Goal: Task Accomplishment & Management: Complete application form

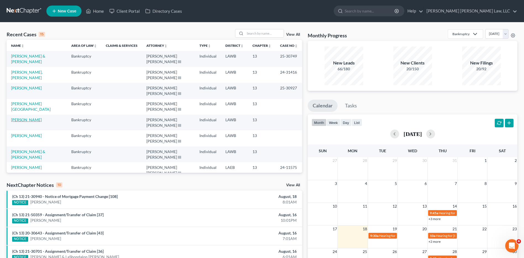
click at [14, 117] on link "[PERSON_NAME]" at bounding box center [26, 119] width 31 height 5
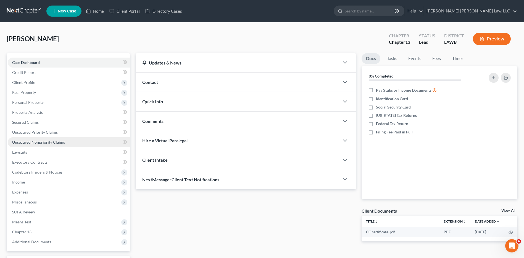
click at [25, 142] on span "Unsecured Nonpriority Claims" at bounding box center [38, 142] width 53 height 5
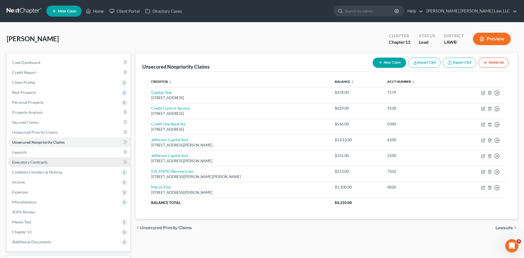
scroll to position [46, 0]
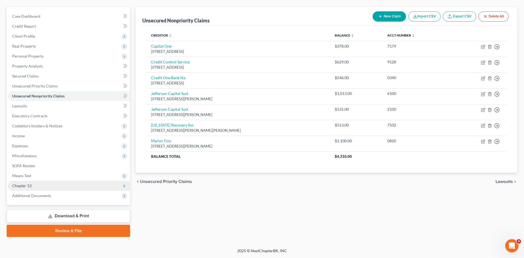
click at [26, 184] on span "Chapter 13" at bounding box center [21, 185] width 19 height 5
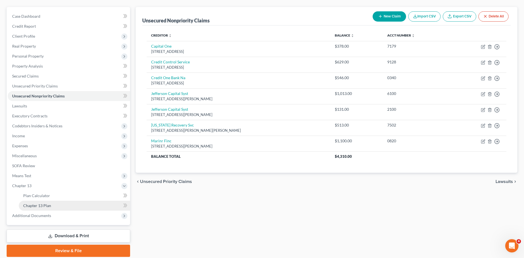
click at [30, 207] on span "Chapter 13 Plan" at bounding box center [37, 205] width 28 height 5
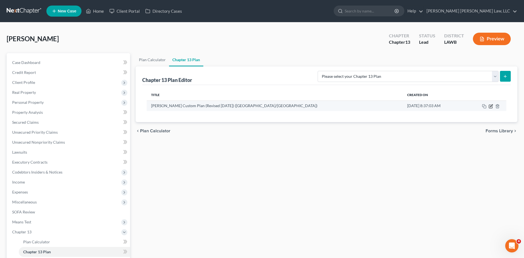
click at [491, 106] on icon "button" at bounding box center [491, 106] width 4 height 4
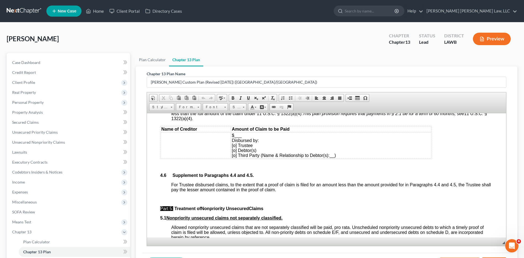
scroll to position [1299, 0]
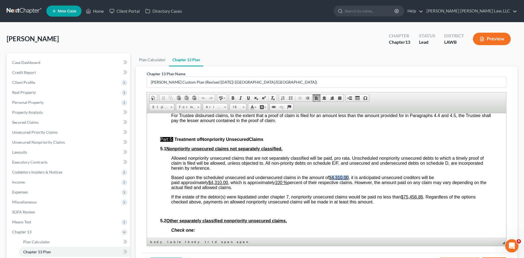
drag, startPoint x: 332, startPoint y: 175, endPoint x: 349, endPoint y: 176, distance: 16.9
click at [349, 176] on u "$4,310.00" at bounding box center [339, 177] width 20 height 5
drag, startPoint x: 229, startPoint y: 184, endPoint x: 212, endPoint y: 184, distance: 17.7
click at [212, 184] on span "Based upon the scheduled unsecured and undersecured claims in the amount of $12…" at bounding box center [328, 182] width 315 height 15
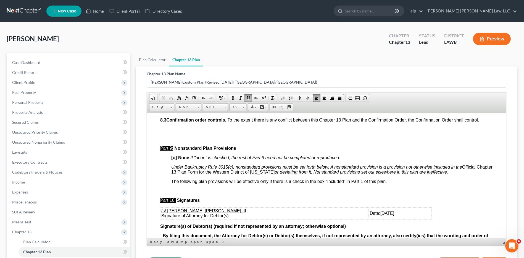
scroll to position [1662, 0]
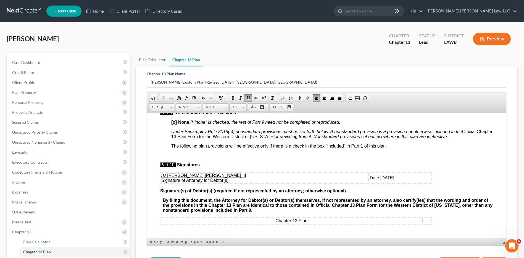
click at [381, 176] on u "[DATE]" at bounding box center [388, 177] width 14 height 5
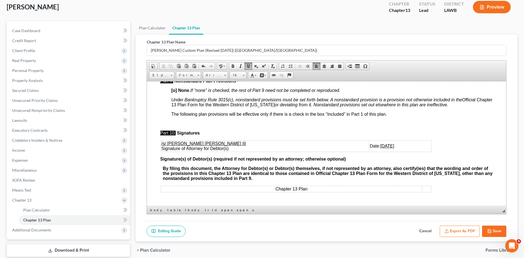
scroll to position [66, 0]
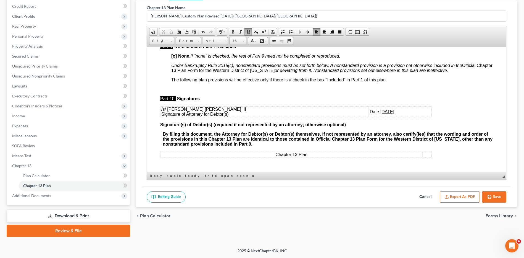
click at [464, 193] on button "Export as PDF" at bounding box center [460, 197] width 40 height 12
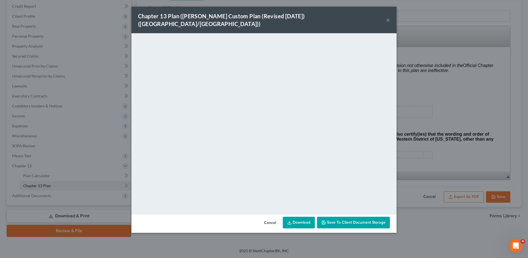
click at [293, 216] on link "Download" at bounding box center [299, 222] width 32 height 12
click at [265, 217] on button "Cancel" at bounding box center [270, 222] width 21 height 11
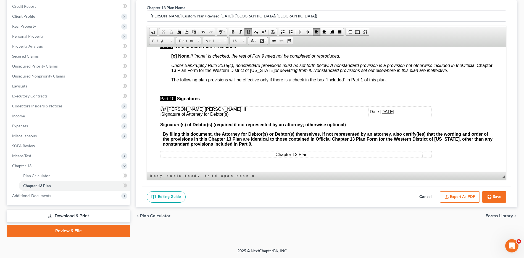
click at [496, 199] on button "Save" at bounding box center [494, 197] width 24 height 12
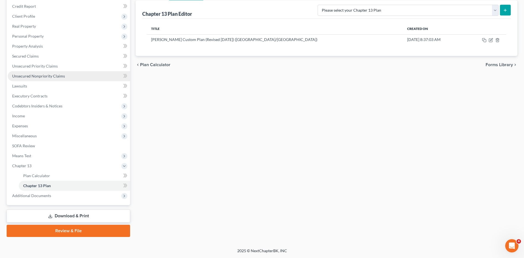
click at [33, 76] on span "Unsecured Nonpriority Claims" at bounding box center [38, 76] width 53 height 5
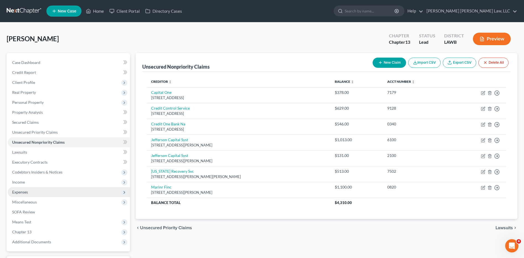
click at [17, 194] on span "Expenses" at bounding box center [20, 191] width 16 height 5
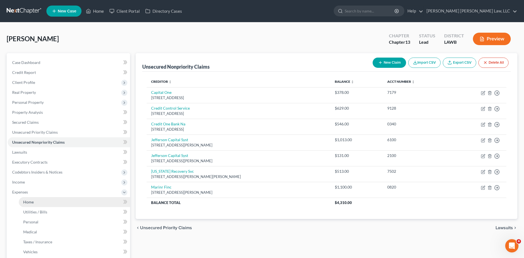
click at [29, 202] on span "Home" at bounding box center [28, 201] width 11 height 5
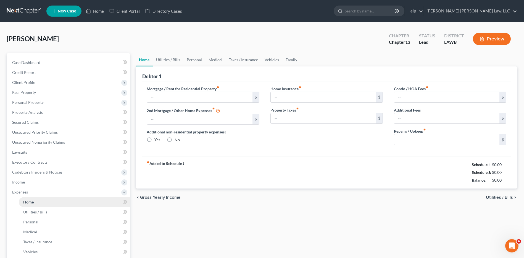
type input "0.00"
radio input "true"
type input "0.00"
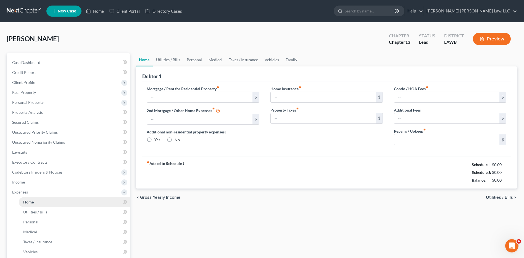
type input "0.00"
type input "200.00"
click at [164, 59] on link "Utilities / Bills" at bounding box center [168, 59] width 31 height 13
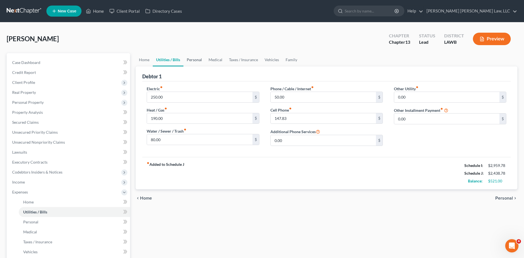
click at [196, 61] on link "Personal" at bounding box center [195, 59] width 22 height 13
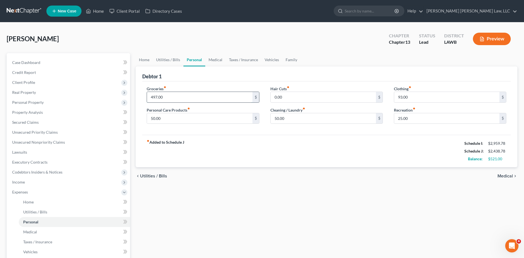
click at [170, 98] on input "497.00" at bounding box center [199, 97] width 105 height 11
type input "350.00"
click at [414, 96] on input "93.00" at bounding box center [446, 97] width 105 height 11
click at [457, 76] on div "Debtor 1" at bounding box center [326, 73] width 369 height 15
click at [410, 99] on input "50.00" at bounding box center [446, 97] width 105 height 11
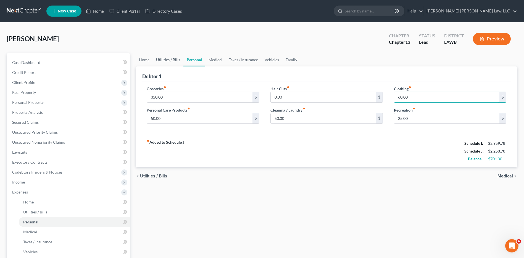
type input "60.00"
click at [164, 62] on link "Utilities / Bills" at bounding box center [168, 59] width 31 height 13
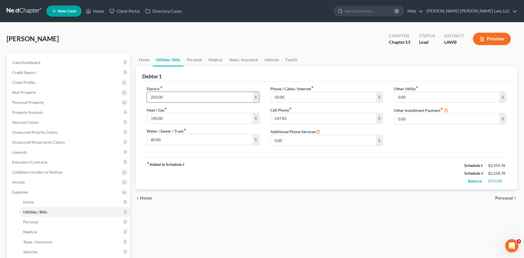
click at [189, 101] on input "250.00" at bounding box center [199, 97] width 105 height 11
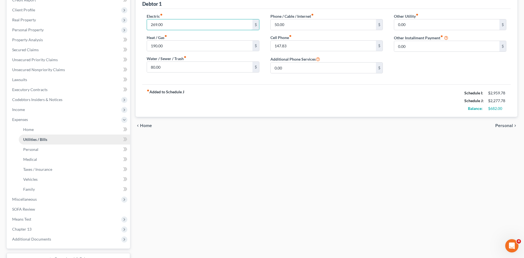
scroll to position [116, 0]
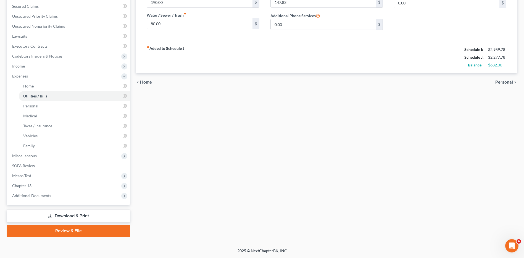
type input "269.00"
click at [69, 215] on link "Download & Print" at bounding box center [69, 215] width 124 height 13
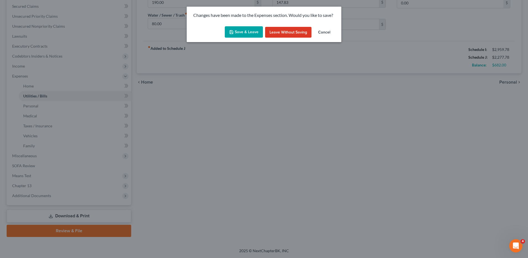
click at [232, 30] on icon "button" at bounding box center [231, 32] width 4 height 4
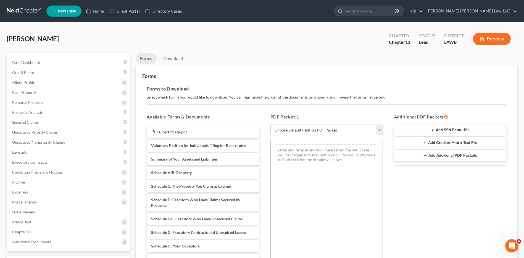
click at [280, 127] on select "Choose Default Petition PDF Packet Complete Bankruptcy Petition (all forms and …" at bounding box center [327, 129] width 112 height 11
select select "0"
click at [271, 124] on select "Choose Default Petition PDF Packet Complete Bankruptcy Petition (all forms and …" at bounding box center [327, 129] width 112 height 11
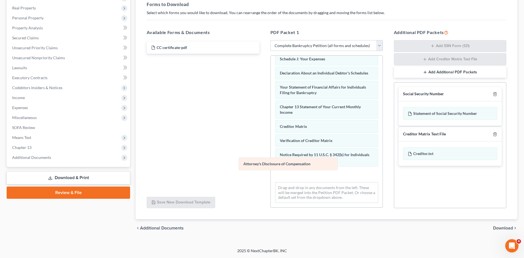
scroll to position [142, 0]
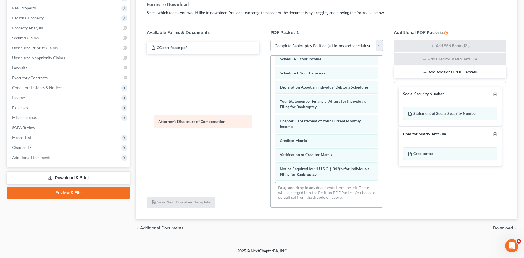
drag, startPoint x: 288, startPoint y: 172, endPoint x: 167, endPoint y: 119, distance: 132.6
click at [271, 119] on div "Attorney's Disclosure of Compensation Voluntary Petition for Individuals Filing…" at bounding box center [327, 63] width 112 height 288
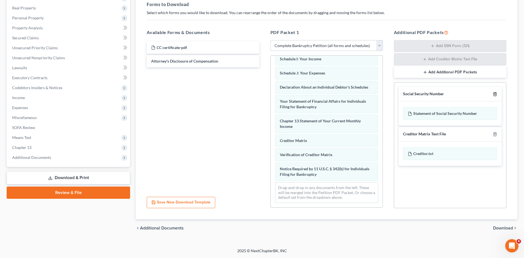
click at [496, 93] on polyline "button" at bounding box center [495, 93] width 3 height 0
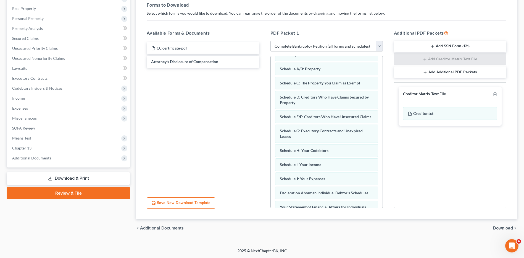
scroll to position [0, 0]
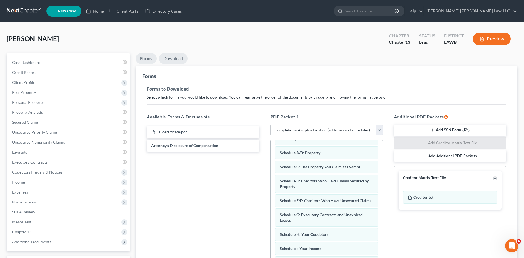
click at [177, 56] on link "Download" at bounding box center [173, 58] width 29 height 11
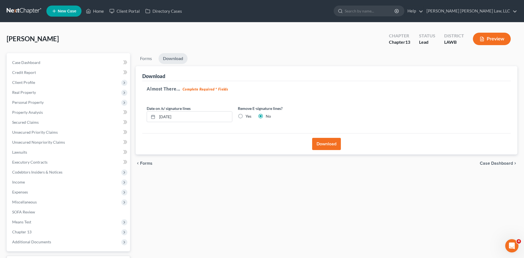
click at [321, 144] on button "Download" at bounding box center [326, 144] width 29 height 12
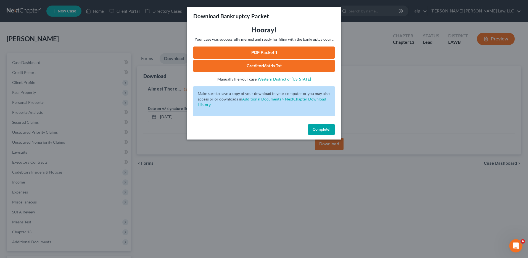
click at [243, 49] on link "PDF Packet 1" at bounding box center [264, 52] width 142 height 12
click at [326, 132] on button "Complete!" at bounding box center [321, 129] width 27 height 11
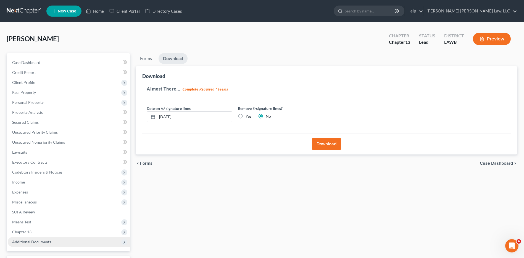
click at [32, 246] on span "Additional Documents" at bounding box center [69, 242] width 122 height 10
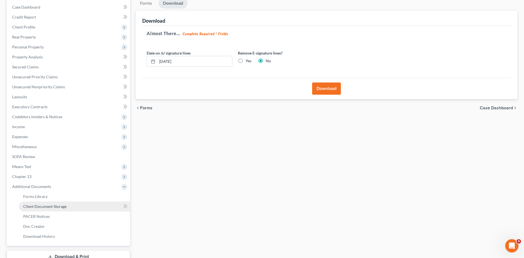
click at [45, 203] on link "Client Document Storage" at bounding box center [74, 206] width 111 height 10
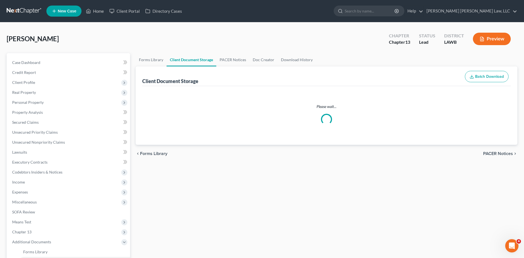
select select "9"
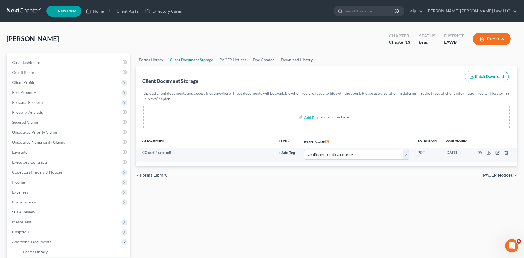
click at [27, 10] on link at bounding box center [24, 11] width 35 height 10
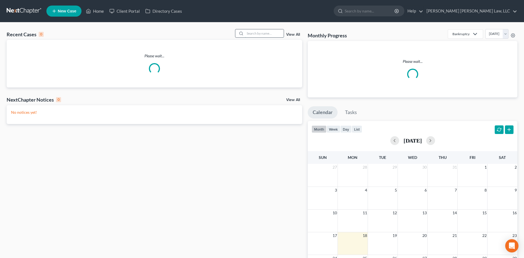
click at [249, 32] on input "search" at bounding box center [264, 33] width 39 height 8
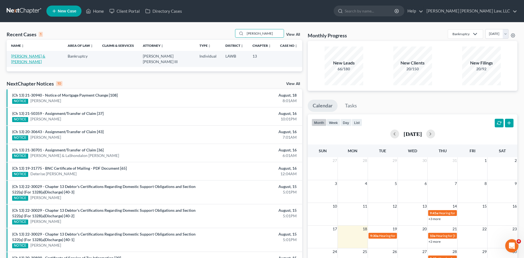
type input "Wentzel"
click at [28, 57] on link "[PERSON_NAME] & [PERSON_NAME]" at bounding box center [28, 59] width 34 height 10
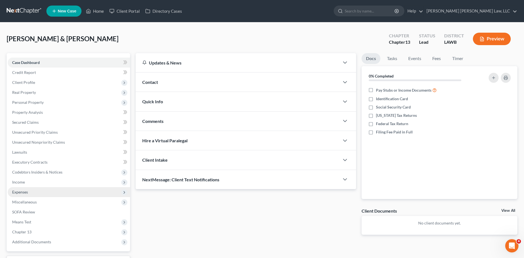
click at [29, 192] on span "Expenses" at bounding box center [69, 192] width 122 height 10
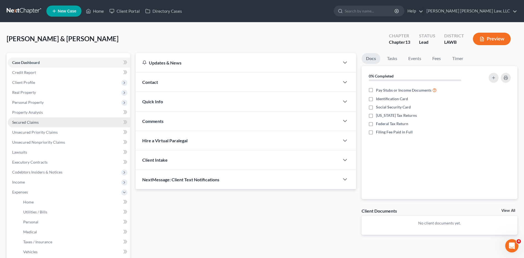
click at [25, 120] on span "Secured Claims" at bounding box center [25, 122] width 27 height 5
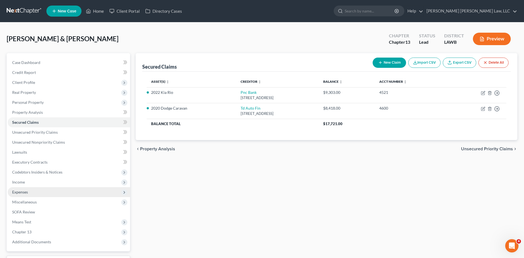
click at [20, 191] on span "Expenses" at bounding box center [20, 191] width 16 height 5
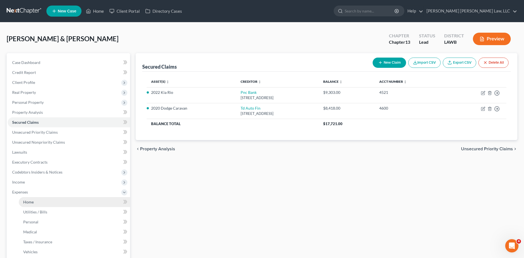
click at [26, 200] on span "Home" at bounding box center [28, 201] width 11 height 5
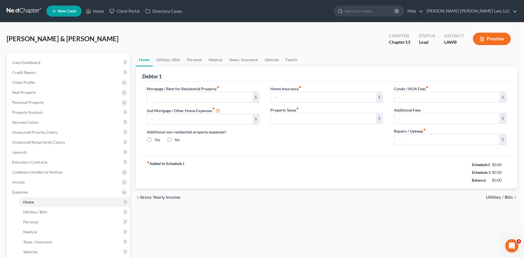
type input "650.00"
type input "0.00"
radio input "true"
type input "0.00"
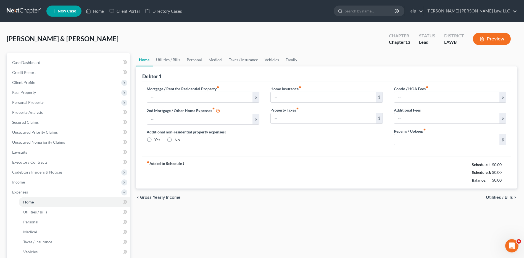
type input "0.00"
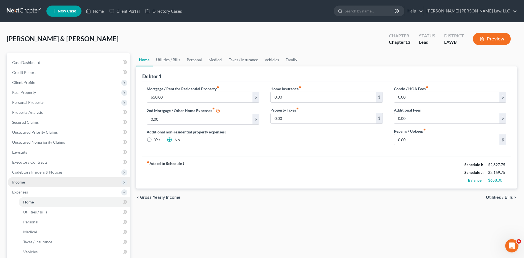
click at [19, 180] on span "Income" at bounding box center [18, 181] width 13 height 5
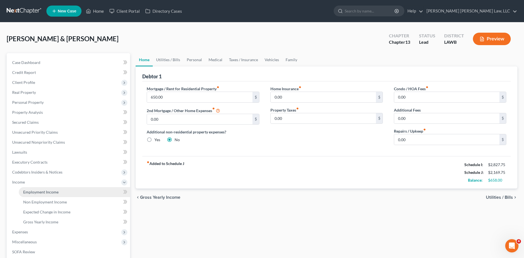
click at [38, 193] on span "Employment Income" at bounding box center [40, 191] width 35 height 5
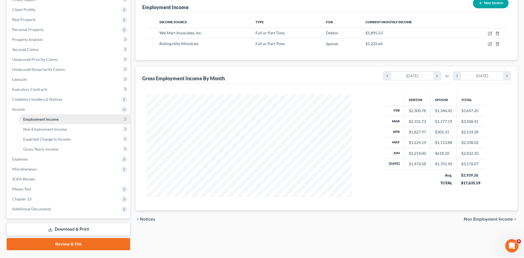
scroll to position [83, 0]
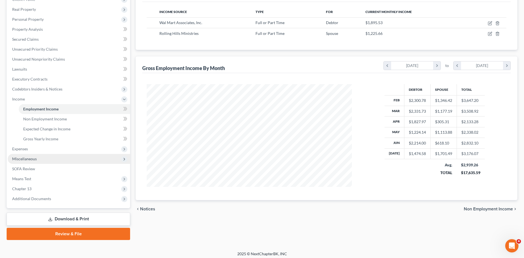
click at [22, 156] on span "Miscellaneous" at bounding box center [24, 158] width 25 height 5
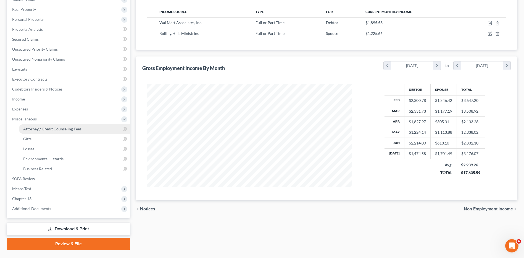
click at [41, 127] on span "Attorney / Credit Counseling Fees" at bounding box center [52, 128] width 58 height 5
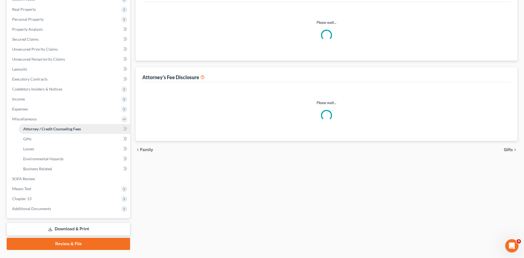
scroll to position [47, 0]
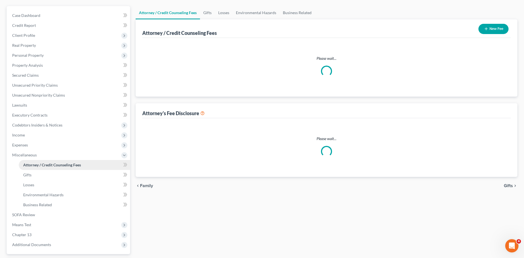
select select "1"
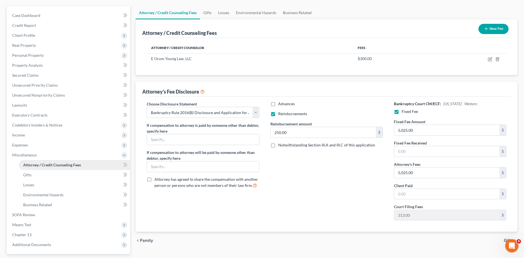
scroll to position [0, 0]
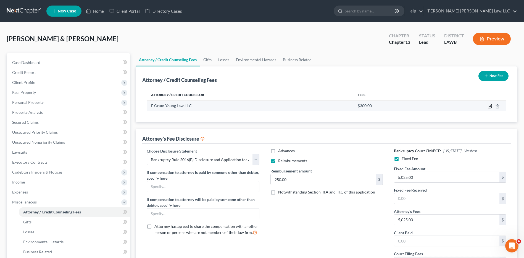
click at [489, 106] on icon "button" at bounding box center [490, 106] width 4 height 4
select select "19"
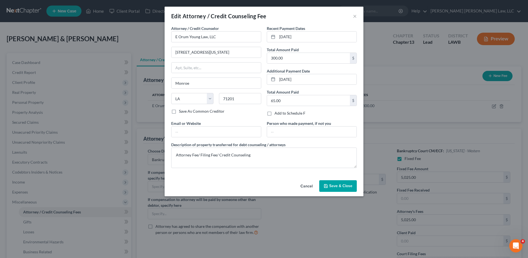
drag, startPoint x: 310, startPoint y: 184, endPoint x: 311, endPoint y: 181, distance: 2.9
click at [310, 184] on button "Cancel" at bounding box center [306, 185] width 21 height 11
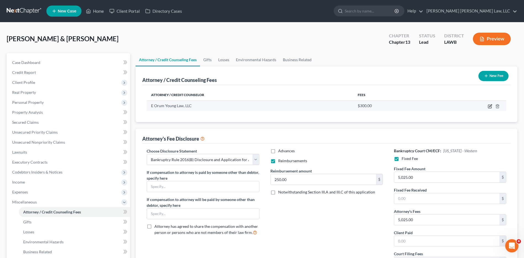
click at [490, 106] on icon "button" at bounding box center [490, 105] width 2 height 2
select select "19"
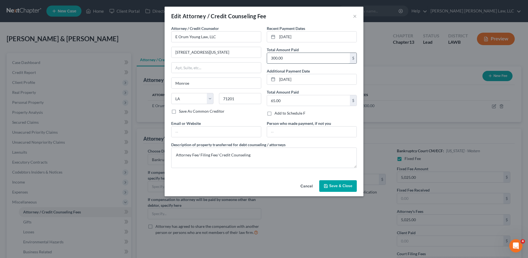
click at [297, 61] on input "300.00" at bounding box center [308, 58] width 83 height 11
type input "365.00"
click at [333, 188] on button "Save & Close" at bounding box center [339, 186] width 38 height 12
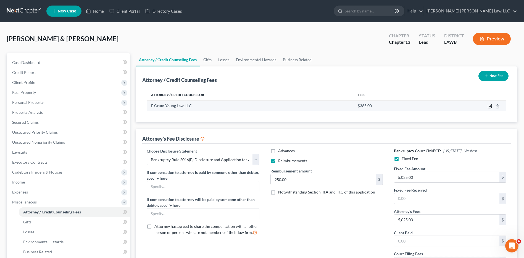
click at [490, 106] on icon "button" at bounding box center [490, 106] width 4 height 4
select select "19"
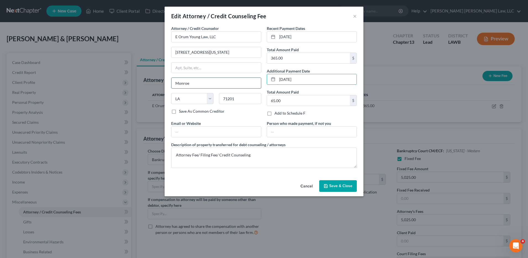
drag, startPoint x: 310, startPoint y: 80, endPoint x: 243, endPoint y: 81, distance: 66.9
click at [245, 83] on div "Attorney / Credit Counselor * E Orum Young Law, LLC 200 Washington Street Monro…" at bounding box center [264, 98] width 191 height 147
type input "71201"
click at [338, 185] on span "Save & Close" at bounding box center [340, 185] width 23 height 5
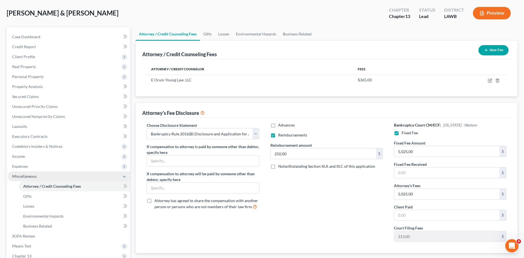
scroll to position [55, 0]
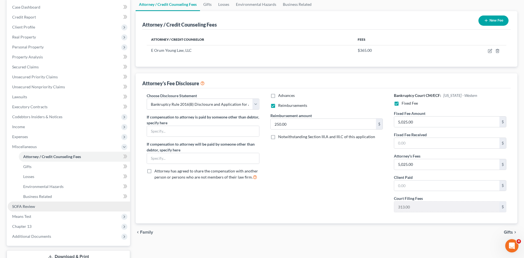
click at [20, 205] on span "SOFA Review" at bounding box center [23, 206] width 23 height 5
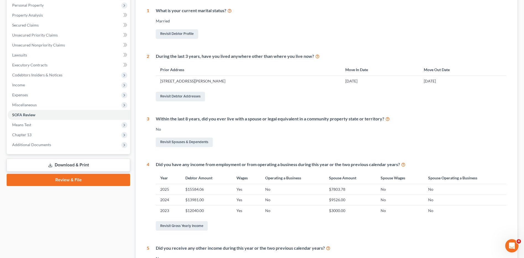
scroll to position [9, 0]
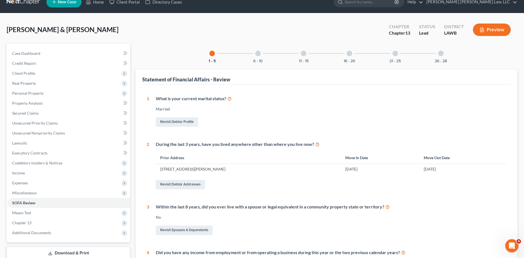
click at [261, 57] on div "6 - 10" at bounding box center [258, 53] width 19 height 19
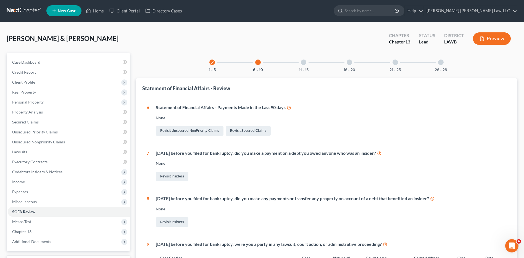
scroll to position [0, 0]
click at [311, 65] on div "11 - 15" at bounding box center [303, 62] width 19 height 19
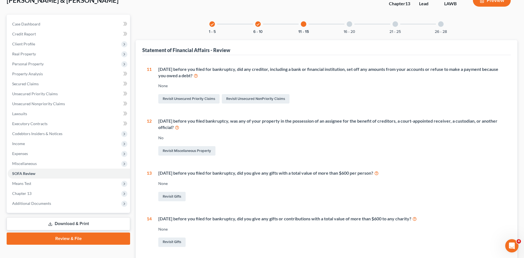
scroll to position [22, 0]
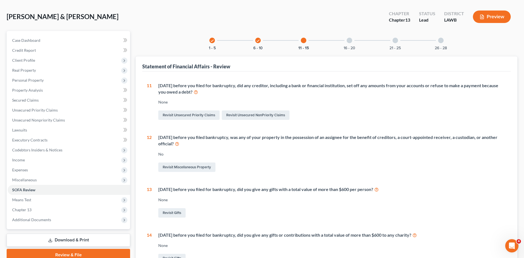
click at [354, 43] on div "16 - 20" at bounding box center [349, 40] width 19 height 19
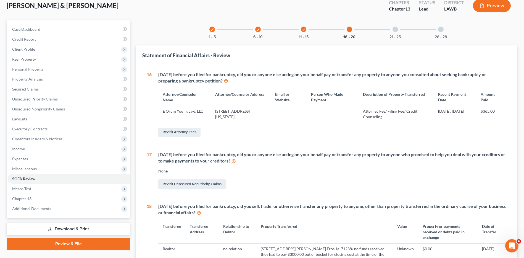
scroll to position [29, 0]
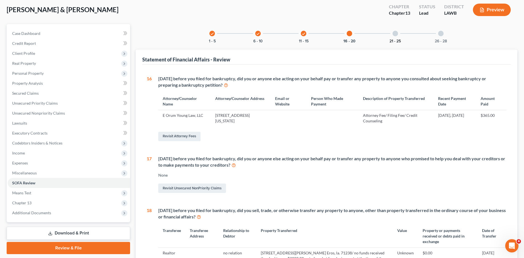
click at [395, 39] on button "21 - 25" at bounding box center [395, 41] width 11 height 4
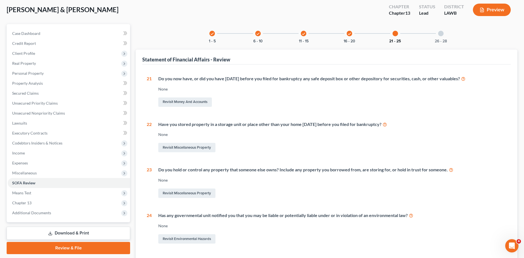
scroll to position [9, 0]
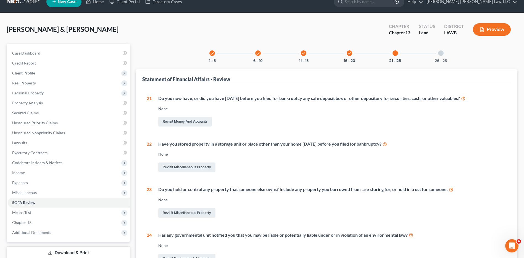
click at [434, 58] on div "26 - 28" at bounding box center [441, 53] width 19 height 19
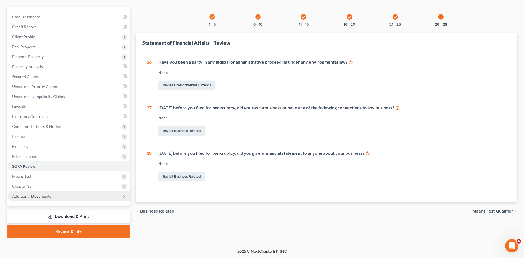
scroll to position [46, 0]
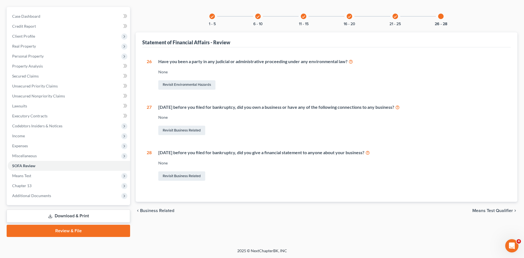
click at [60, 215] on link "Download & Print" at bounding box center [69, 215] width 124 height 13
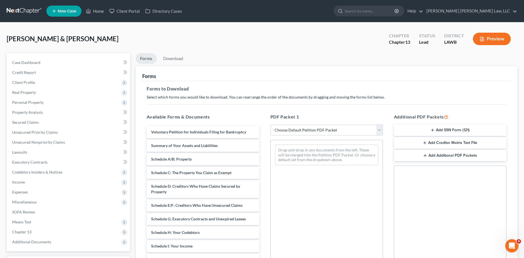
click at [285, 127] on select "Choose Default Petition PDF Packet Complete Bankruptcy Petition (all forms and …" at bounding box center [327, 129] width 112 height 11
select select "0"
click at [271, 124] on select "Choose Default Petition PDF Packet Complete Bankruptcy Petition (all forms and …" at bounding box center [327, 129] width 112 height 11
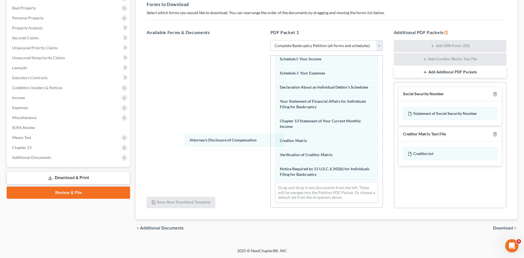
scroll to position [142, 0]
drag, startPoint x: 291, startPoint y: 176, endPoint x: 289, endPoint y: 175, distance: 2.9
click at [271, 141] on div "Attorney's Disclosure of Compensation Voluntary Petition for Individuals Filing…" at bounding box center [327, 63] width 112 height 288
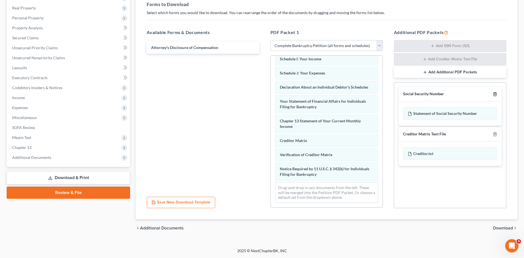
click at [495, 93] on polyline "button" at bounding box center [495, 93] width 3 height 0
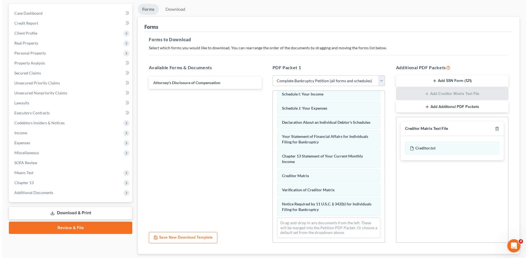
scroll to position [0, 0]
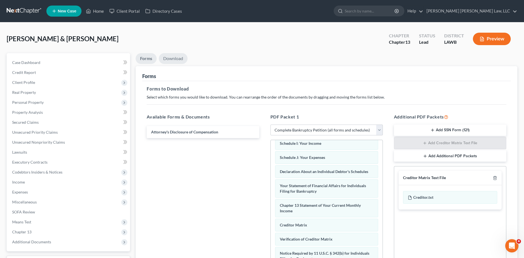
click at [173, 56] on link "Download" at bounding box center [173, 58] width 29 height 11
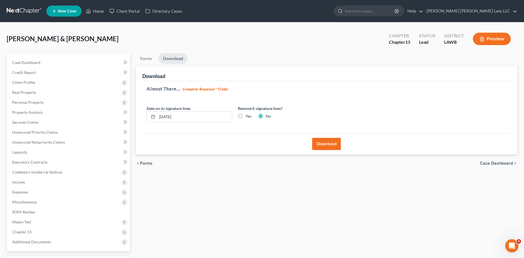
click at [330, 144] on button "Download" at bounding box center [326, 144] width 29 height 12
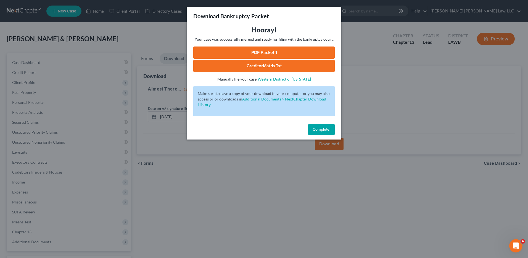
click at [279, 50] on link "PDF Packet 1" at bounding box center [264, 52] width 142 height 12
drag, startPoint x: 318, startPoint y: 130, endPoint x: 284, endPoint y: 117, distance: 36.2
click at [318, 130] on span "Complete!" at bounding box center [322, 129] width 18 height 5
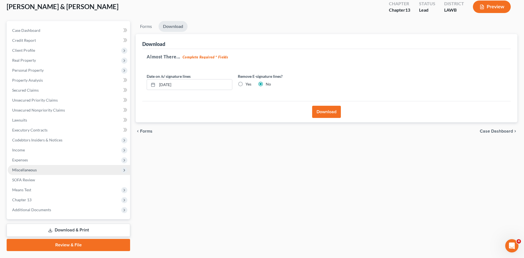
scroll to position [19, 0]
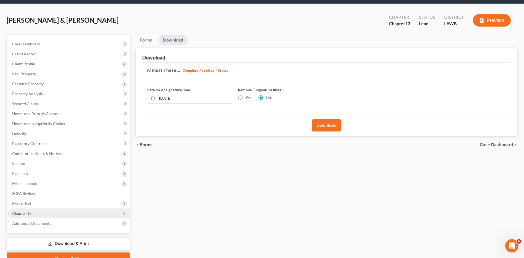
click at [18, 215] on span "Chapter 13" at bounding box center [21, 213] width 19 height 5
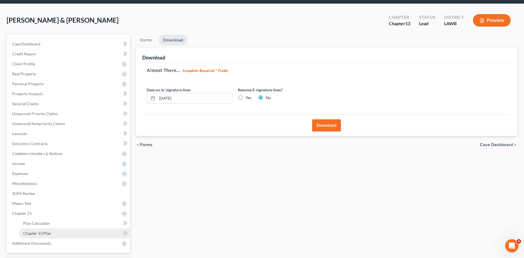
click at [28, 235] on span "Chapter 13 Plan" at bounding box center [37, 233] width 28 height 5
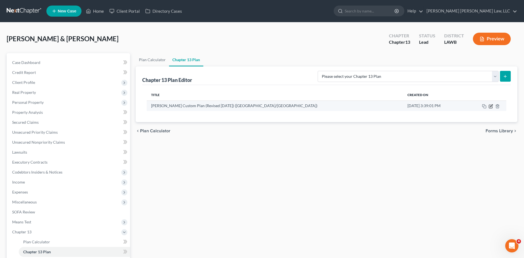
click at [489, 107] on icon "button" at bounding box center [491, 106] width 4 height 4
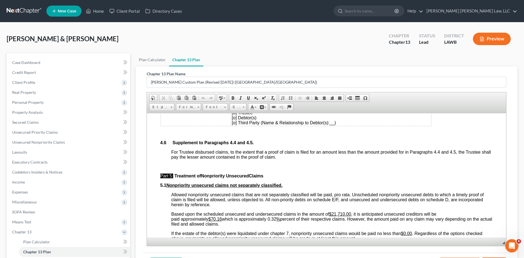
scroll to position [1382, 0]
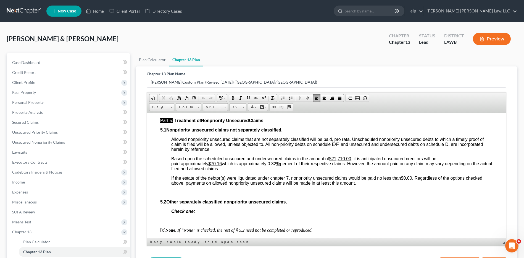
click at [413, 178] on span "If the estate of the debtor(s) were liquidated under chapter 7, nonpriority uns…" at bounding box center [326, 180] width 311 height 10
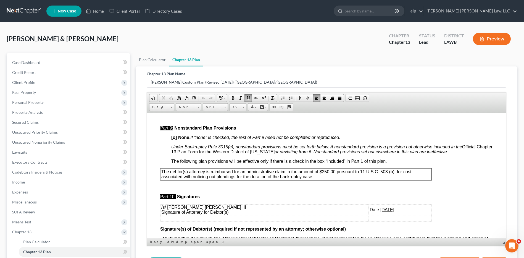
scroll to position [1714, 0]
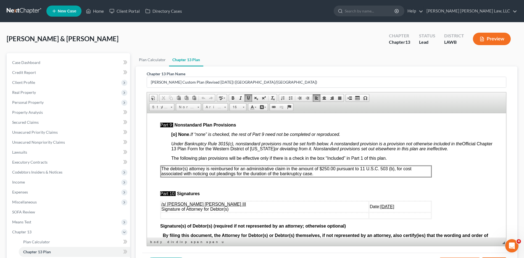
click at [381, 205] on u "08/14/2025" at bounding box center [388, 206] width 14 height 5
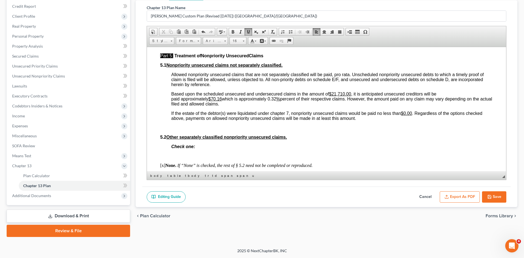
scroll to position [1389, 0]
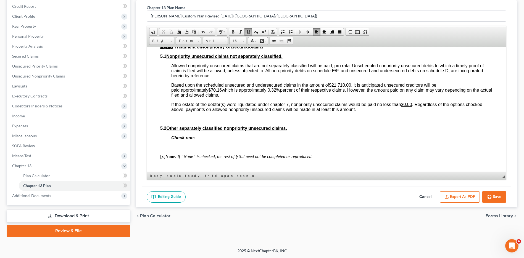
click at [464, 196] on button "Export as PDF" at bounding box center [460, 197] width 40 height 12
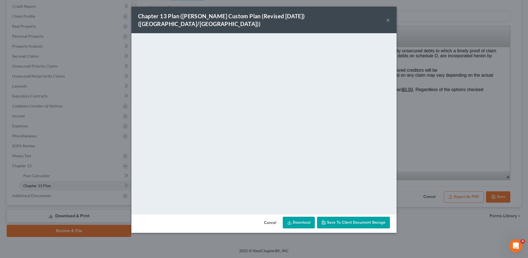
click at [299, 216] on link "Download" at bounding box center [299, 222] width 32 height 12
click at [388, 17] on button "×" at bounding box center [388, 20] width 4 height 7
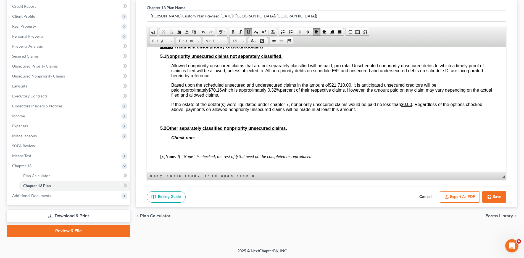
click at [492, 200] on button "Save" at bounding box center [494, 197] width 24 height 12
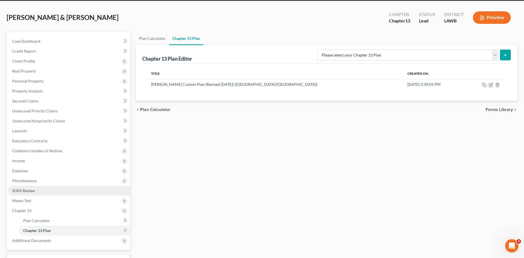
scroll to position [0, 0]
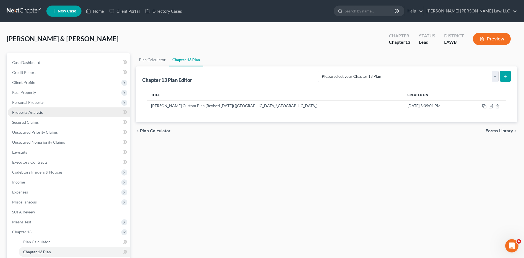
click at [28, 113] on span "Property Analysis" at bounding box center [27, 112] width 31 height 5
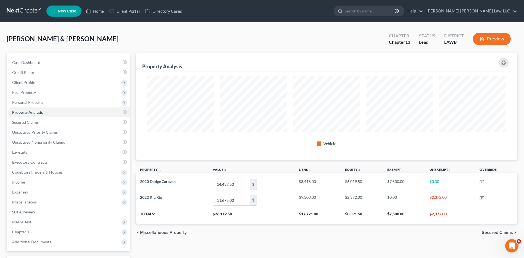
scroll to position [106, 382]
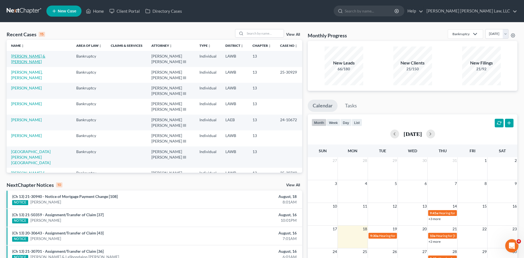
click at [34, 55] on link "[PERSON_NAME] & [PERSON_NAME]" at bounding box center [28, 59] width 34 height 10
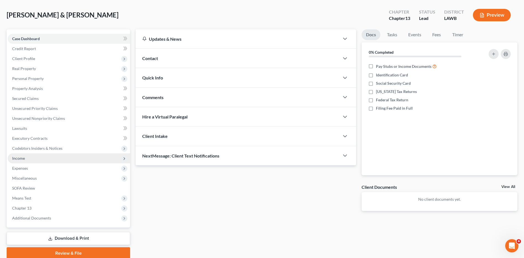
scroll to position [46, 0]
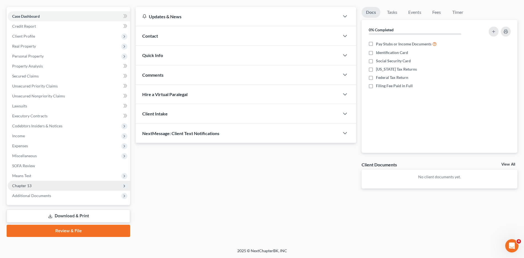
click at [25, 185] on span "Chapter 13" at bounding box center [21, 185] width 19 height 5
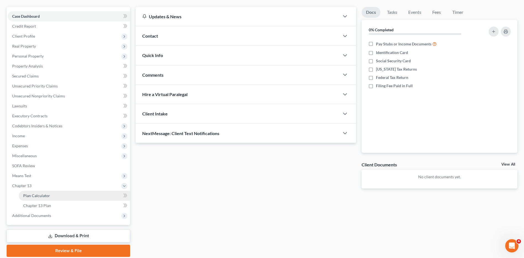
click at [32, 193] on span "Plan Calculator" at bounding box center [36, 195] width 27 height 5
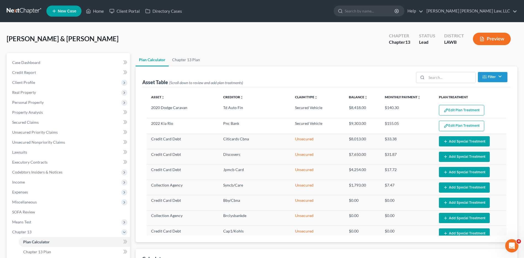
select select "59"
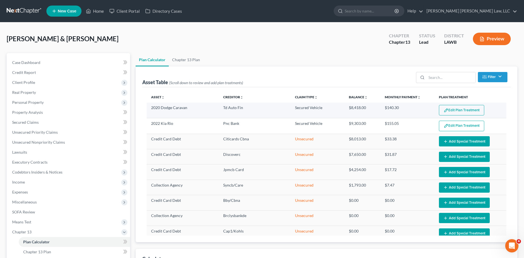
click at [461, 105] on button "Edit Plan Treatment" at bounding box center [461, 110] width 45 height 11
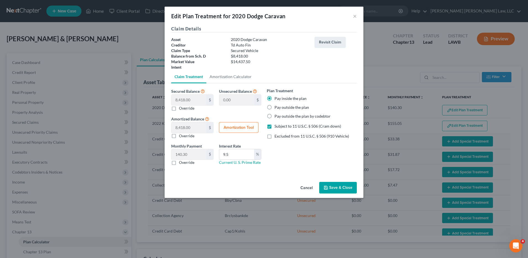
click at [336, 187] on button "Save & Close" at bounding box center [339, 188] width 38 height 12
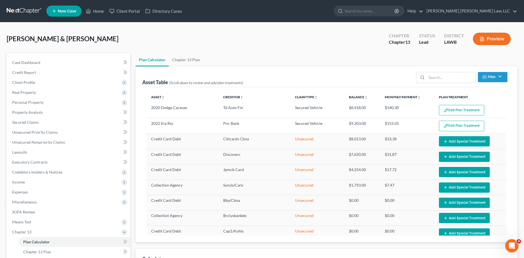
click at [448, 128] on button "Edit Plan Treatment" at bounding box center [461, 126] width 45 height 11
select select "59"
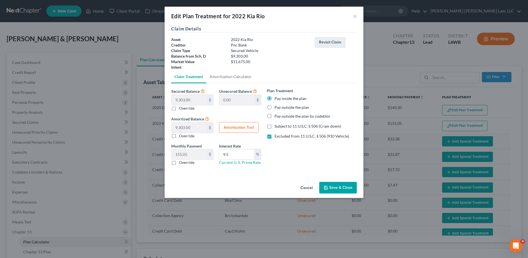
click at [337, 185] on button "Save & Close" at bounding box center [339, 188] width 38 height 12
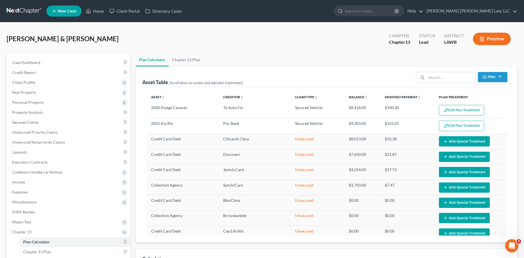
select select "59"
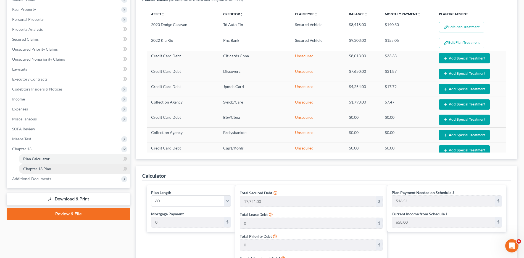
click at [28, 169] on span "Chapter 13 Plan" at bounding box center [37, 168] width 28 height 5
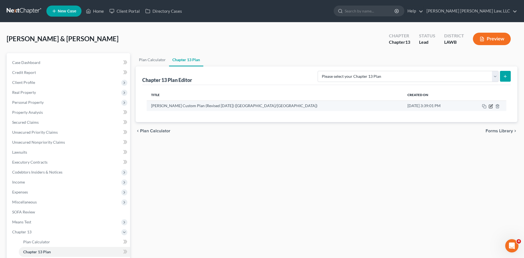
click at [491, 107] on icon "button" at bounding box center [491, 105] width 2 height 2
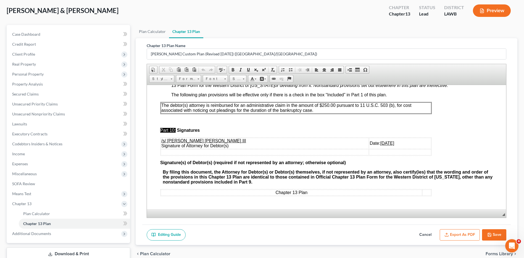
scroll to position [66, 0]
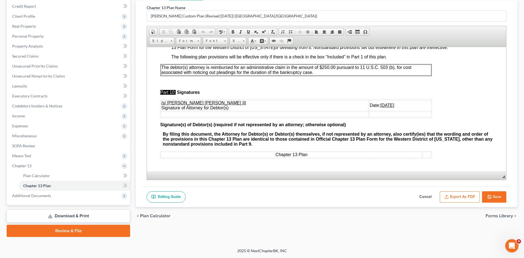
drag, startPoint x: 501, startPoint y: 195, endPoint x: 489, endPoint y: 188, distance: 13.4
click at [501, 195] on button "Save" at bounding box center [494, 197] width 24 height 12
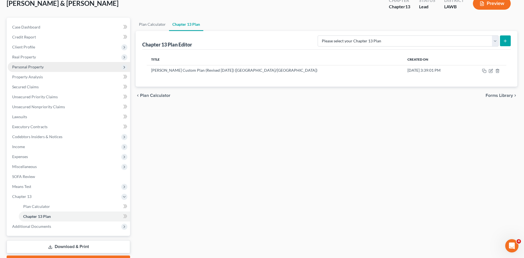
scroll to position [0, 0]
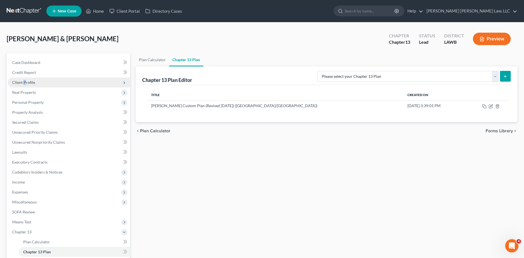
click at [24, 83] on span "Client Profile" at bounding box center [23, 82] width 23 height 5
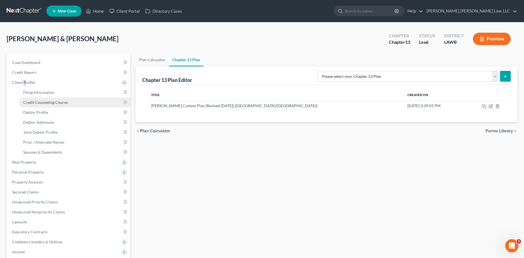
drag, startPoint x: 23, startPoint y: 83, endPoint x: 25, endPoint y: 101, distance: 17.2
click at [25, 102] on span "Credit Counseling Course" at bounding box center [45, 102] width 44 height 5
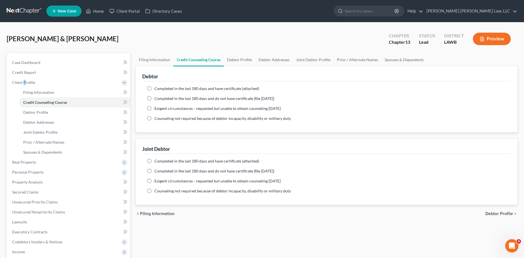
click at [155, 98] on label "Completed in the last 180 days and do not have certificate (file within 14 days)" at bounding box center [215, 99] width 120 height 6
click at [157, 98] on input "Completed in the last 180 days and do not have certificate (file within 14 days)" at bounding box center [159, 98] width 4 height 4
radio input "true"
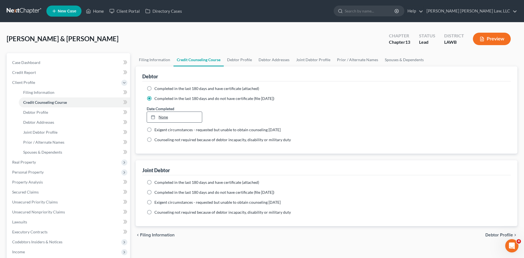
click at [172, 113] on link "None" at bounding box center [174, 117] width 55 height 11
click at [155, 193] on label "Completed in the last 180 days and do not have certificate (file within 14 days)" at bounding box center [215, 192] width 120 height 6
click at [157, 193] on input "Completed in the last 180 days and do not have certificate (file within 14 days)" at bounding box center [159, 191] width 4 height 4
radio input "true"
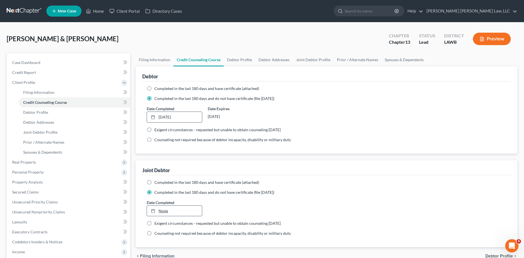
click at [161, 212] on link "None" at bounding box center [174, 210] width 55 height 11
type input "8/18/2025"
click at [29, 11] on link at bounding box center [24, 11] width 35 height 10
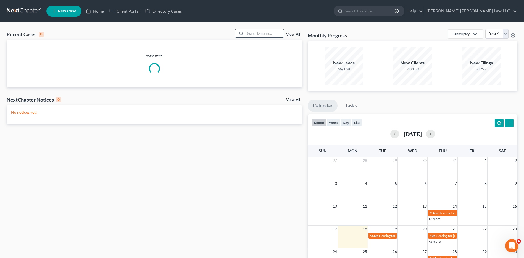
click at [267, 31] on input "search" at bounding box center [264, 33] width 39 height 8
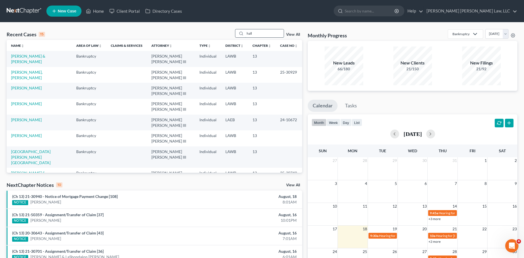
click at [258, 34] on input "hall" at bounding box center [264, 33] width 39 height 8
click at [258, 32] on input "hall" at bounding box center [264, 33] width 39 height 8
drag, startPoint x: 255, startPoint y: 33, endPoint x: 221, endPoint y: 38, distance: 35.0
click at [221, 38] on div "Recent Cases 15 hall View All" at bounding box center [155, 34] width 296 height 11
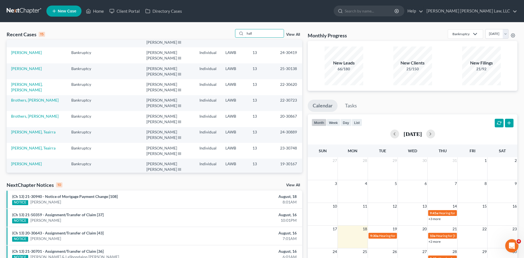
scroll to position [55, 0]
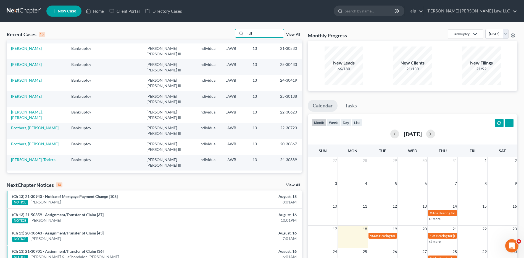
drag, startPoint x: 267, startPoint y: 34, endPoint x: 219, endPoint y: 37, distance: 47.7
click at [220, 37] on div "Recent Cases 15 hall View All" at bounding box center [155, 34] width 296 height 11
type input "moten"
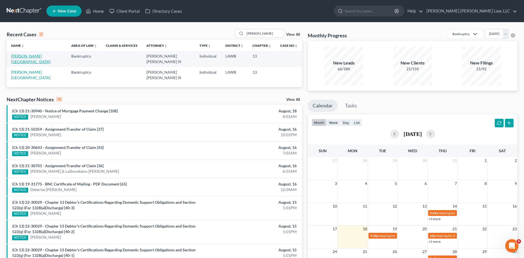
click at [22, 56] on link "[PERSON_NAME][GEOGRAPHIC_DATA]" at bounding box center [31, 59] width 40 height 10
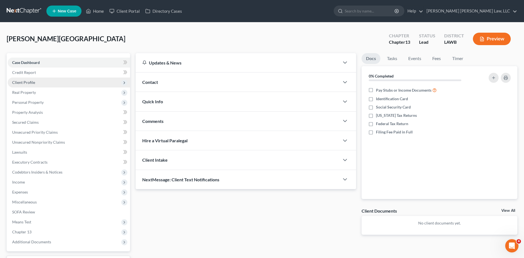
click at [26, 83] on span "Client Profile" at bounding box center [23, 82] width 23 height 5
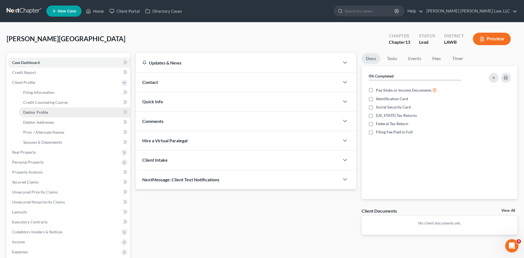
click at [40, 109] on link "Debtor Profile" at bounding box center [74, 112] width 111 height 10
select select "0"
select select "2"
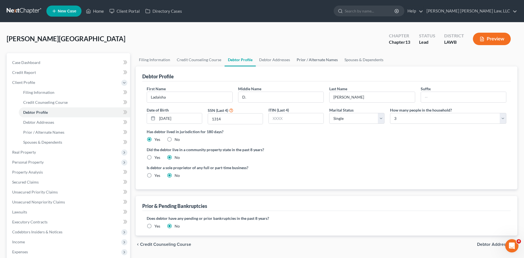
click at [322, 58] on link "Prior / Alternate Names" at bounding box center [318, 59] width 48 height 13
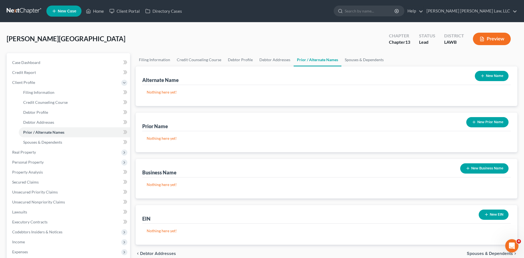
click at [485, 74] on button "New Name" at bounding box center [492, 76] width 34 height 10
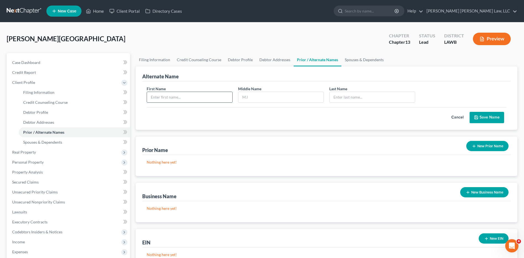
click at [181, 97] on input "text" at bounding box center [189, 97] width 85 height 11
type input "Ladaisha"
type input "D."
type input "Hall"
click at [475, 120] on button "Save Name" at bounding box center [487, 118] width 35 height 12
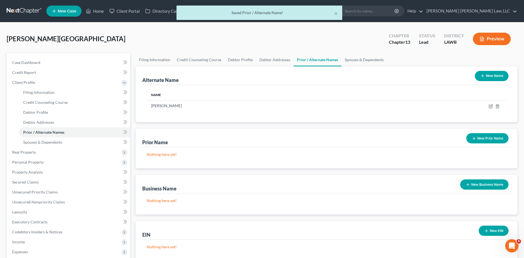
click at [496, 72] on button "New Name" at bounding box center [492, 76] width 34 height 10
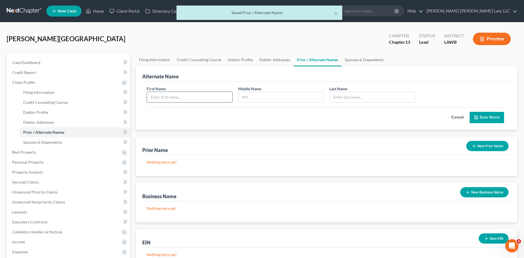
click at [162, 103] on div "First Name Middle Name Last Name *" at bounding box center [326, 96] width 365 height 21
click at [160, 99] on input "text" at bounding box center [189, 97] width 85 height 11
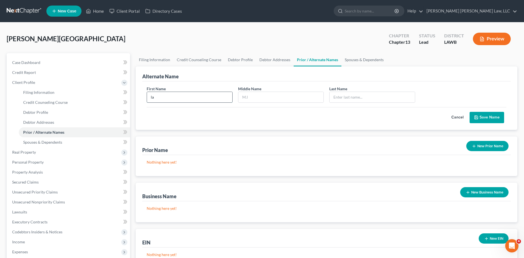
type input "l"
type input "Ladasia"
type input "Moten"
click at [478, 114] on button "Save Name" at bounding box center [487, 118] width 35 height 12
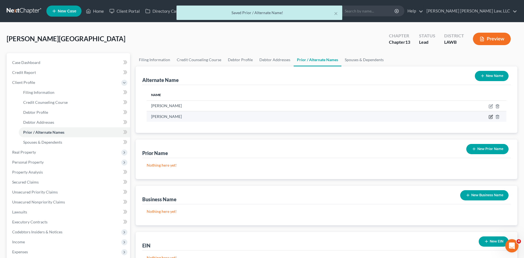
click at [489, 117] on icon at bounding box center [491, 116] width 4 height 4
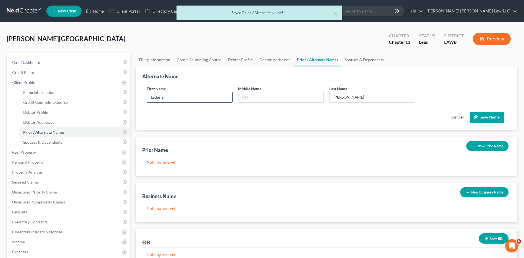
click at [173, 97] on input "Ladasia" at bounding box center [189, 97] width 85 height 11
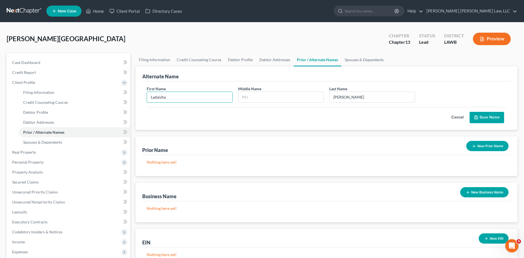
type input "Ladaisha"
click at [478, 114] on button "Save Name" at bounding box center [487, 118] width 35 height 12
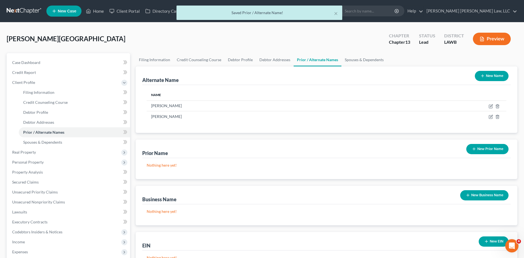
click at [488, 76] on button "New Name" at bounding box center [492, 76] width 34 height 10
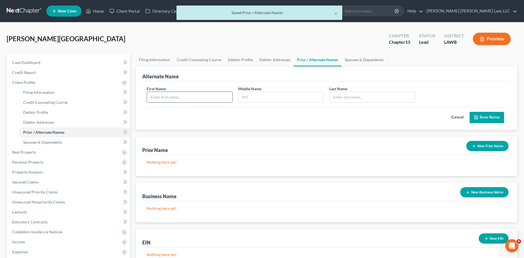
click at [174, 98] on input "text" at bounding box center [189, 97] width 85 height 11
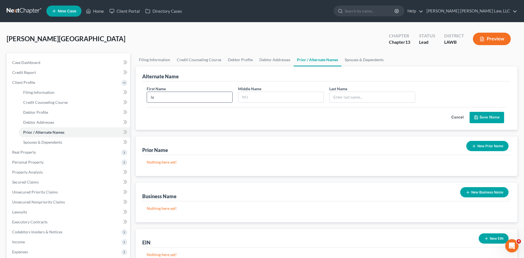
type input "l"
type input "Ladaisha"
type input "Hall"
click at [486, 118] on button "Save Name" at bounding box center [487, 118] width 35 height 12
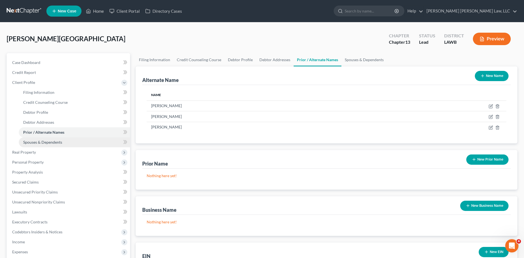
click at [34, 142] on span "Spouses & Dependents" at bounding box center [42, 142] width 39 height 5
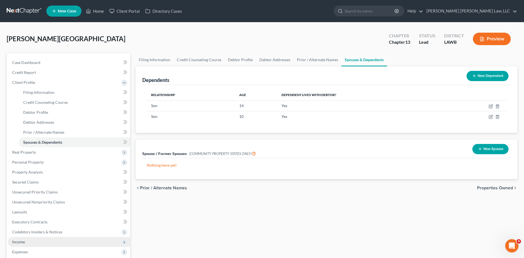
click at [22, 241] on span "Income" at bounding box center [18, 241] width 13 height 5
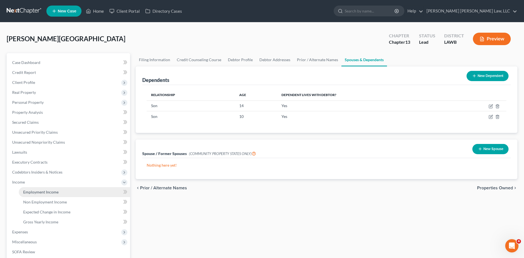
click at [31, 193] on span "Employment Income" at bounding box center [40, 191] width 35 height 5
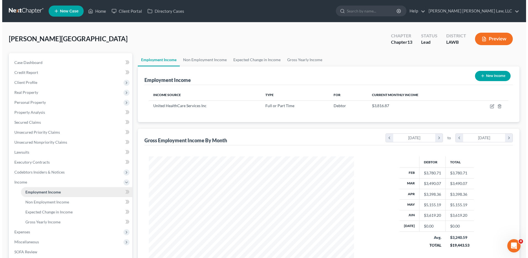
scroll to position [103, 216]
click at [297, 59] on link "Gross Yearly Income" at bounding box center [303, 59] width 42 height 13
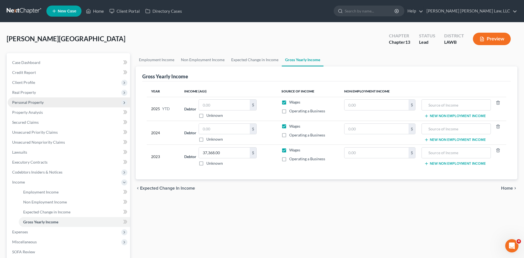
click at [20, 103] on span "Personal Property" at bounding box center [28, 102] width 32 height 5
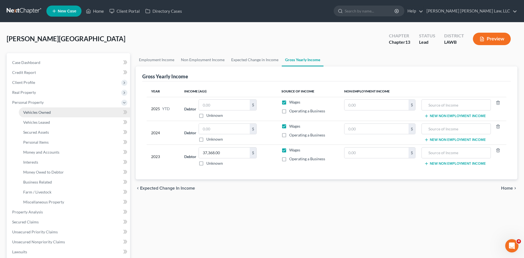
click at [27, 113] on span "Vehicles Owned" at bounding box center [37, 112] width 28 height 5
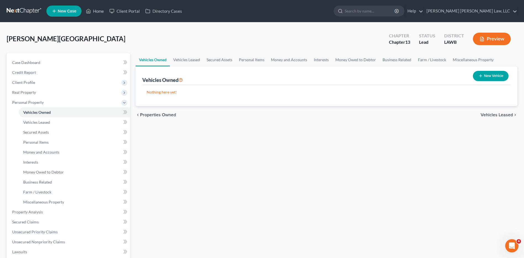
click at [483, 77] on button "New Vehicle" at bounding box center [491, 76] width 36 height 10
select select "0"
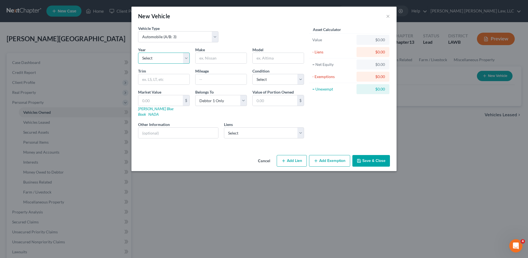
click at [174, 57] on select "Select 2026 2025 2024 2023 2022 2021 2020 2019 2018 2017 2016 2015 2014 2013 20…" at bounding box center [164, 58] width 52 height 11
select select "19"
click at [138, 53] on select "Select 2026 2025 2024 2023 2022 2021 2020 2019 2018 2017 2016 2015 2014 2013 20…" at bounding box center [164, 58] width 52 height 11
click at [217, 55] on input "text" at bounding box center [221, 58] width 51 height 11
type input "t"
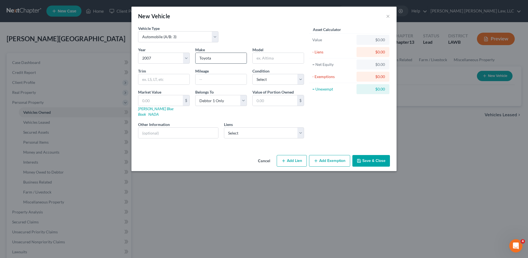
type input "Toyota"
type input "Corrola"
click at [210, 80] on input "text" at bounding box center [221, 79] width 51 height 11
type input "195,000"
click at [263, 80] on select "Select Excellent Very Good Good Fair Poor" at bounding box center [279, 79] width 52 height 11
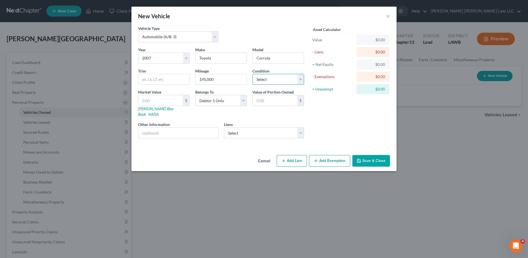
select select "2"
click at [253, 74] on select "Select Excellent Very Good Good Fair Poor" at bounding box center [279, 79] width 52 height 11
click at [149, 102] on input "text" at bounding box center [160, 100] width 44 height 11
type input "3"
type input "3.00"
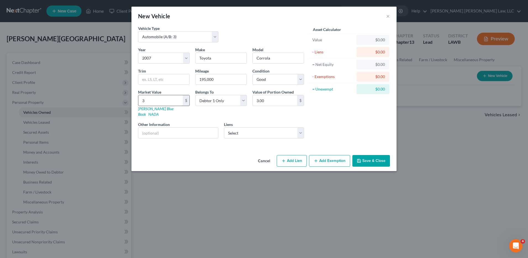
type input "30"
type input "30.00"
type input "300"
type input "300.00"
type input "3002"
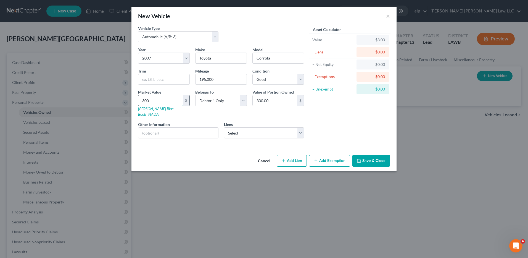
type input "3,002.00"
type input "3,002.5"
type input "3,002.50"
click at [232, 130] on select "Select Chime Stride - $334.00" at bounding box center [264, 132] width 80 height 11
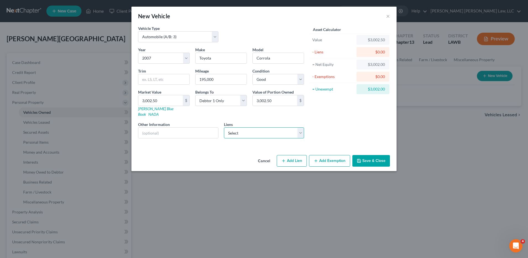
click at [232, 130] on select "Select Chime Stride - $334.00" at bounding box center [264, 132] width 80 height 11
click at [329, 155] on button "Add Exemption" at bounding box center [329, 161] width 41 height 12
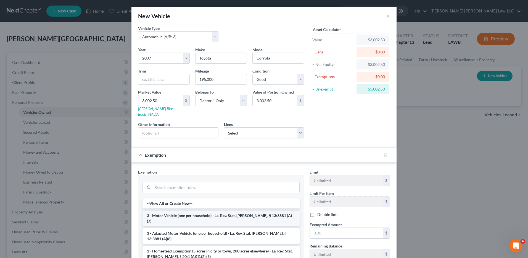
click at [156, 211] on li "3 - Motor Vehicle (one per household) - La. Rev. Stat. Ann. § 13:3881 (A)(7)" at bounding box center [221, 217] width 157 height 15
click at [156, 211] on div "Exemption Set must be selected for CA. Exemption * --View All or Create New-- 3…" at bounding box center [221, 230] width 172 height 122
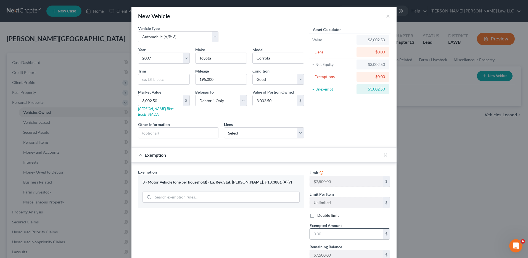
click at [314, 230] on input "text" at bounding box center [346, 233] width 73 height 11
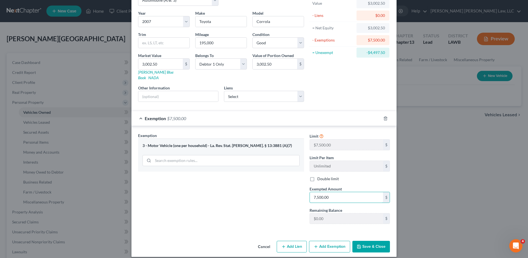
type input "7,500.00"
click at [364, 240] on button "Save & Close" at bounding box center [372, 246] width 38 height 12
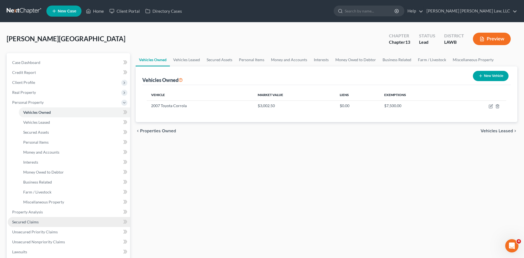
click at [21, 220] on span "Secured Claims" at bounding box center [25, 221] width 27 height 5
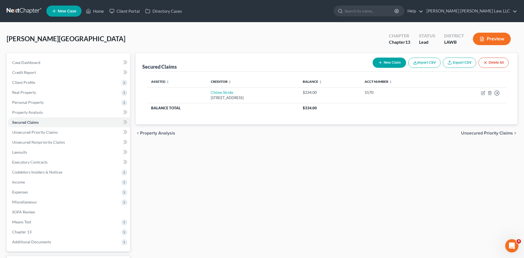
click at [387, 63] on button "New Claim" at bounding box center [389, 62] width 33 height 10
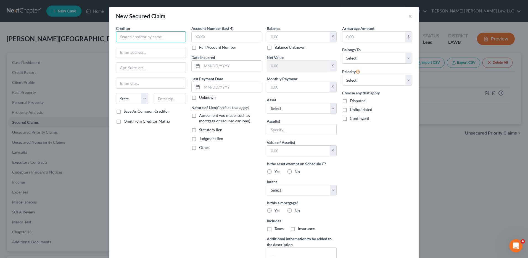
click at [137, 38] on input "text" at bounding box center [151, 36] width 70 height 11
type input "B&B Cars"
click at [131, 52] on input "4725 e. Texas Street" at bounding box center [150, 52] width 69 height 11
type input "4725 E. Texas Street"
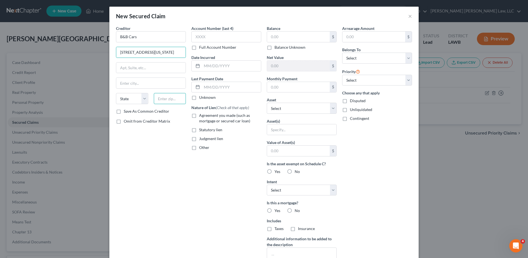
click at [167, 95] on input "text" at bounding box center [170, 98] width 32 height 11
type input "71111"
type input "Bossier City"
select select "19"
type input "71111"
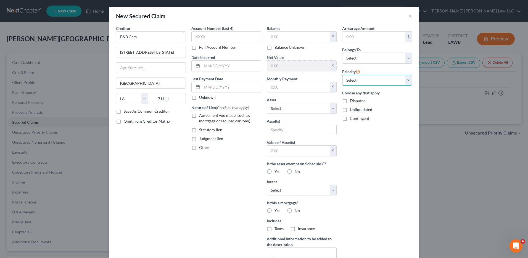
click at [353, 78] on select "Select 1st 2nd 3rd 4th 5th 6th 7th 8th 9th 10th 11th 12th 13th 14th 15th 16th 1…" at bounding box center [377, 80] width 70 height 11
click at [352, 57] on select "Select Debtor 1 Only Debtor 2 Only Debtor 1 And Debtor 2 Only At Least One Of T…" at bounding box center [377, 58] width 70 height 11
select select "0"
click at [342, 53] on select "Select Debtor 1 Only Debtor 2 Only Debtor 1 And Debtor 2 Only At Least One Of T…" at bounding box center [377, 58] width 70 height 11
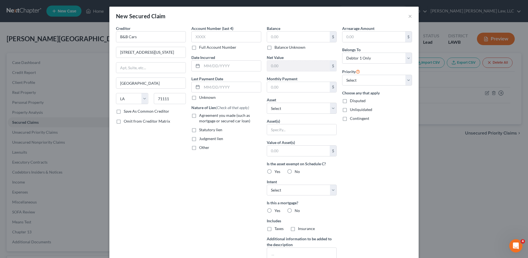
click at [199, 115] on label "Agreement you made (such as mortgage or secured car loan)" at bounding box center [230, 117] width 62 height 11
click at [201, 115] on input "Agreement you made (such as mortgage or secured car loan)" at bounding box center [203, 114] width 4 height 4
checkbox input "true"
click at [295, 209] on label "No" at bounding box center [297, 211] width 5 height 6
click at [297, 209] on input "No" at bounding box center [299, 210] width 4 height 4
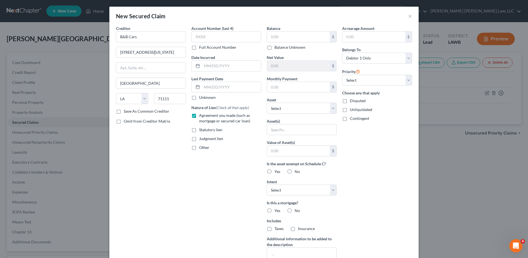
radio input "true"
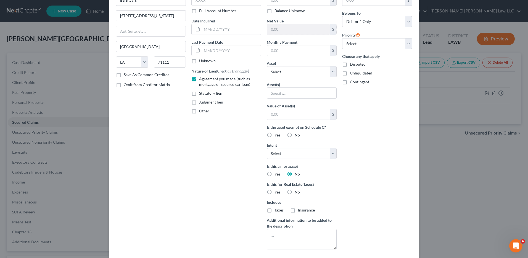
scroll to position [67, 0]
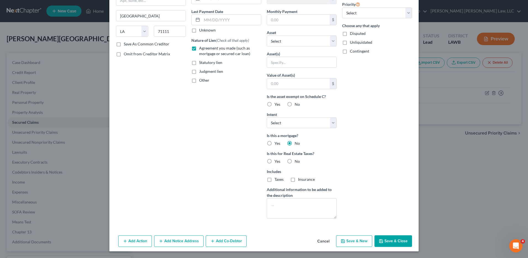
click at [381, 241] on icon "button" at bounding box center [381, 241] width 4 height 4
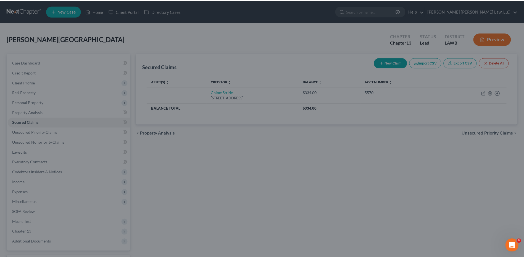
scroll to position [7, 0]
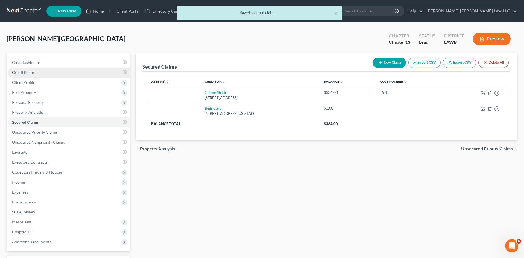
click at [19, 72] on span "Credit Report" at bounding box center [24, 72] width 24 height 5
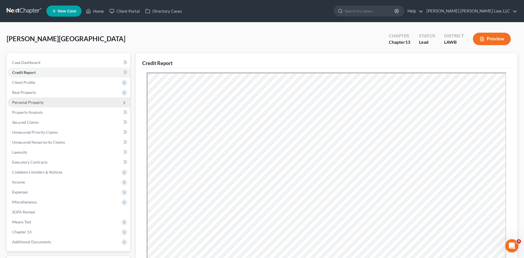
click at [20, 102] on span "Personal Property" at bounding box center [28, 102] width 32 height 5
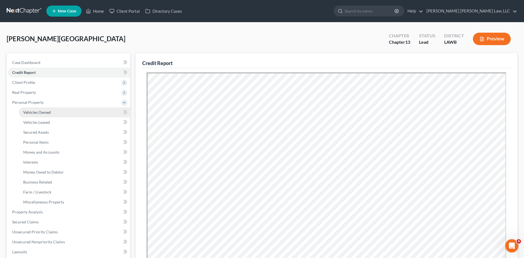
click at [27, 114] on span "Vehicles Owned" at bounding box center [37, 112] width 28 height 5
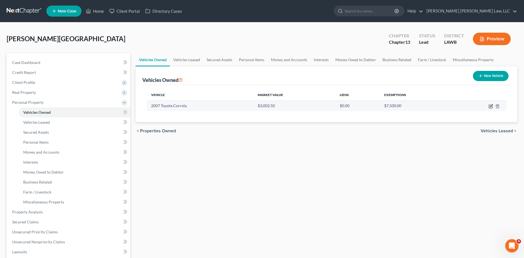
click at [489, 107] on icon "button" at bounding box center [490, 106] width 3 height 3
select select "0"
select select "19"
select select "2"
select select "0"
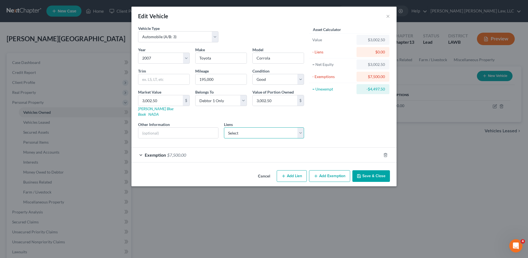
click at [245, 129] on select "Select Chime Stride - $334.00 B&B Cars - $0.00" at bounding box center [264, 132] width 80 height 11
click at [375, 170] on button "Save & Close" at bounding box center [372, 176] width 38 height 12
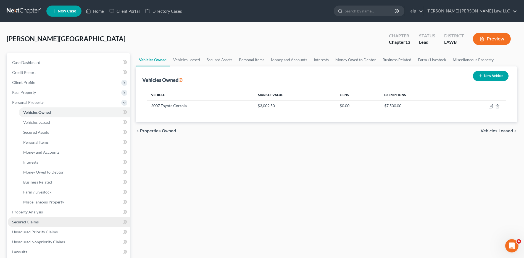
click at [23, 220] on span "Secured Claims" at bounding box center [25, 221] width 27 height 5
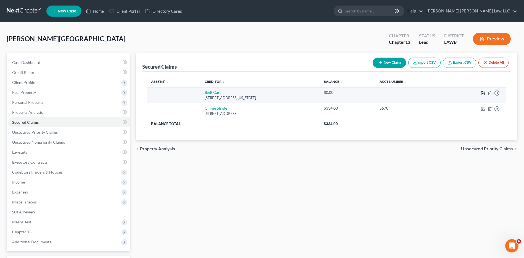
click at [483, 91] on icon "button" at bounding box center [482, 92] width 3 height 3
select select "19"
select select "0"
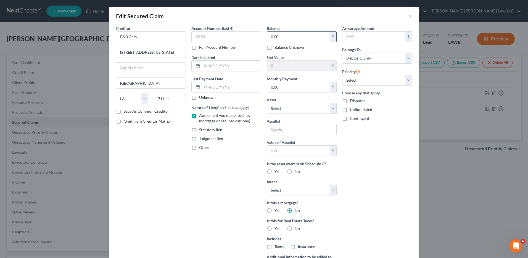
click at [289, 38] on input "0.00" at bounding box center [298, 37] width 63 height 11
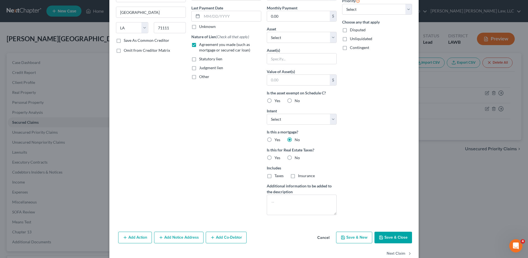
scroll to position [83, 0]
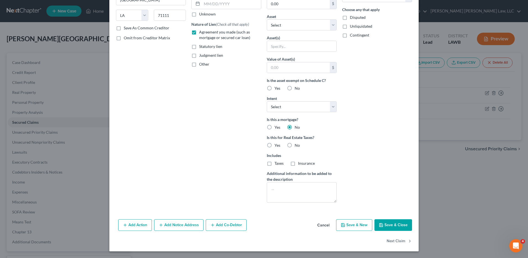
type input "1,800.00"
click at [394, 223] on button "Save & Close" at bounding box center [394, 225] width 38 height 12
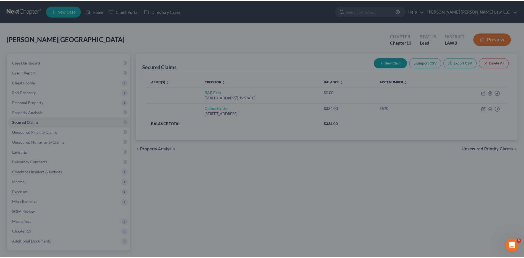
scroll to position [23, 0]
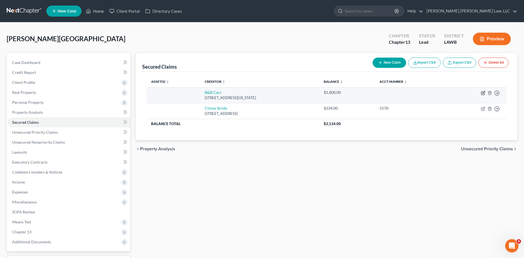
click at [482, 93] on icon "button" at bounding box center [483, 93] width 4 height 4
select select "19"
select select "0"
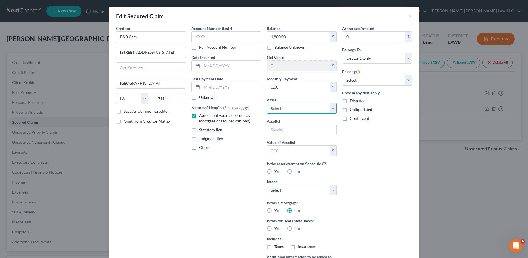
click at [286, 108] on select "Select Other Multiple Assets 1601 West Hutchinson Ave - $0.0 Household Goods - …" at bounding box center [302, 108] width 70 height 11
select select "6"
click at [267, 103] on select "Select Other Multiple Assets 1601 West Hutchinson Ave - $0.0 Household Goods - …" at bounding box center [302, 108] width 70 height 11
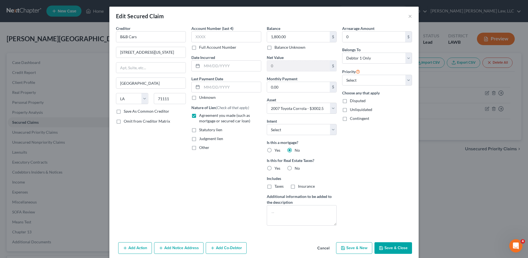
click at [390, 251] on button "Save & Close" at bounding box center [394, 248] width 38 height 12
select select
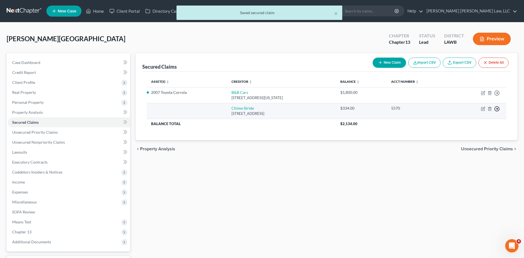
click at [497, 96] on icon "button" at bounding box center [497, 93] width 6 height 6
click at [468, 121] on link "Move to F" at bounding box center [472, 121] width 46 height 9
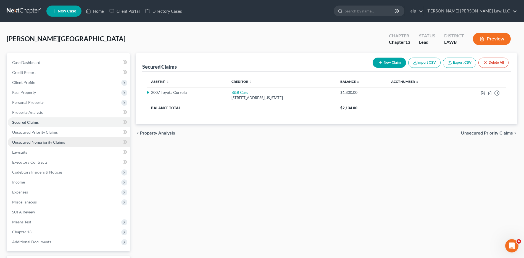
click at [20, 143] on span "Unsecured Nonpriority Claims" at bounding box center [38, 142] width 53 height 5
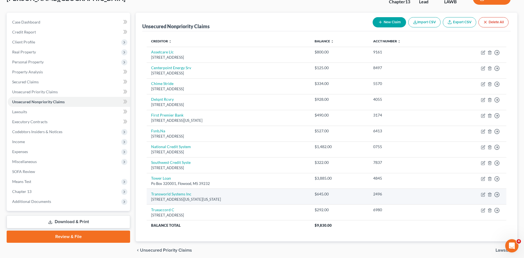
scroll to position [62, 0]
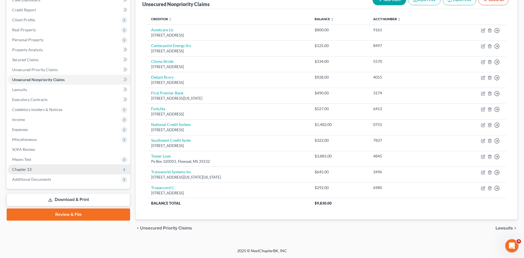
click at [22, 171] on span "Chapter 13" at bounding box center [21, 169] width 19 height 5
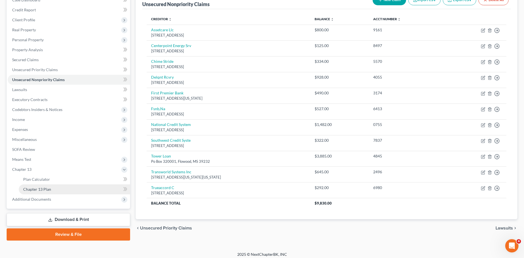
click at [37, 190] on span "Chapter 13 Plan" at bounding box center [37, 189] width 28 height 5
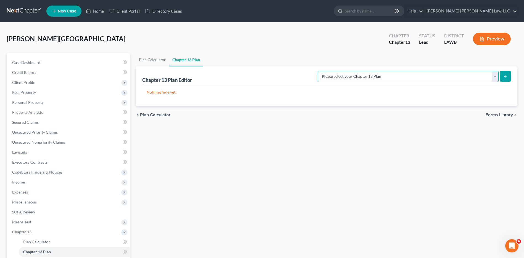
click at [495, 74] on select "Please select your Chapter 13 Plan E. Orum Custom Plan (Revised 12/1/2021) E. O…" at bounding box center [408, 76] width 181 height 11
select select "1"
click at [376, 71] on select "Please select your Chapter 13 Plan E. Orum Custom Plan (Revised 12/1/2021) E. O…" at bounding box center [408, 76] width 181 height 11
click at [505, 77] on icon "submit" at bounding box center [505, 76] width 4 height 4
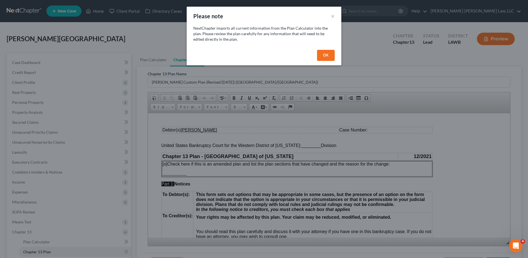
click at [321, 57] on button "OK" at bounding box center [326, 55] width 18 height 11
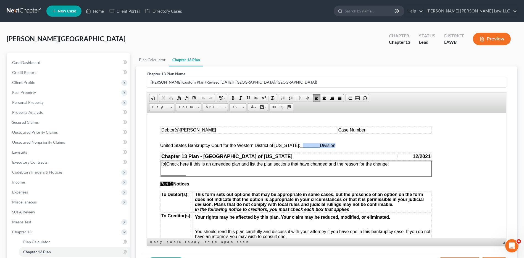
drag, startPoint x: 315, startPoint y: 148, endPoint x: 299, endPoint y: 146, distance: 16.4
click at [300, 146] on span "________" at bounding box center [310, 145] width 20 height 5
click at [316, 143] on span "United States Bankruptcy Court for the Western District of Louisiana: ________ …" at bounding box center [247, 145] width 175 height 5
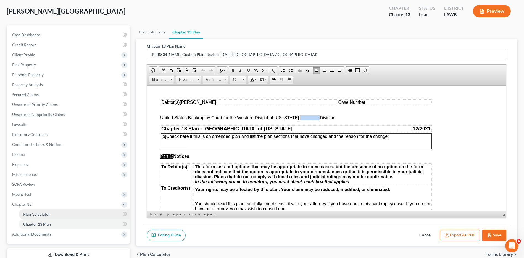
scroll to position [66, 0]
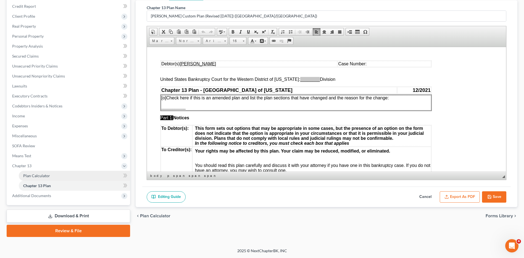
click at [32, 172] on link "Plan Calculator" at bounding box center [74, 176] width 111 height 10
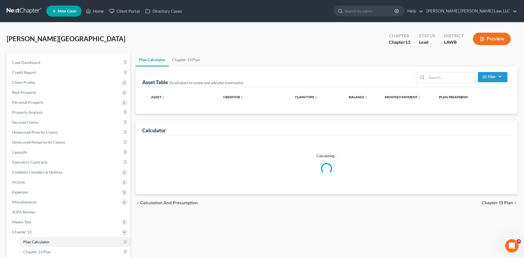
select select "59"
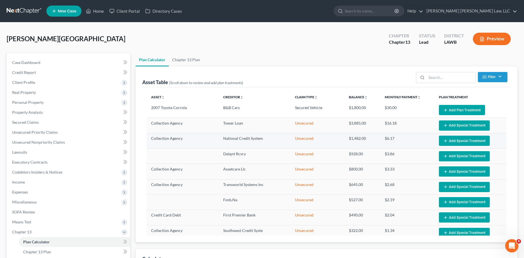
select select "59"
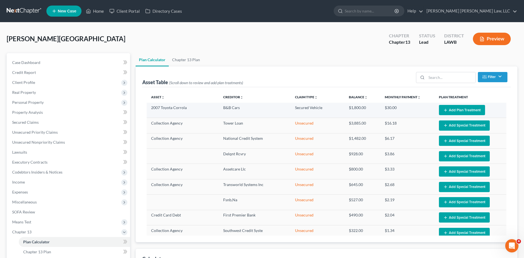
click at [447, 107] on button "Add Plan Treatment" at bounding box center [462, 110] width 46 height 10
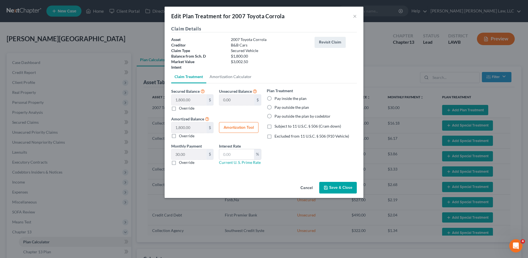
click at [275, 98] on label "Pay inside the plan" at bounding box center [291, 99] width 32 height 6
click at [277, 98] on input "Pay inside the plan" at bounding box center [279, 98] width 4 height 4
radio input "true"
click at [275, 136] on label "Excluded from 11 U.S.C. § 506 (910 Vehicle)" at bounding box center [312, 136] width 75 height 6
click at [277, 136] on input "Excluded from 11 U.S.C. § 506 (910 Vehicle)" at bounding box center [279, 135] width 4 height 4
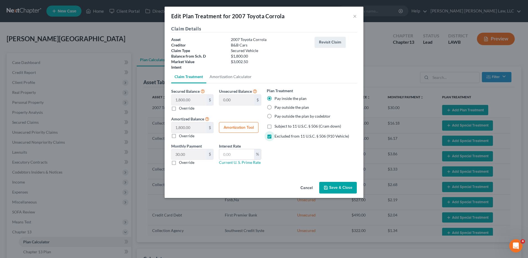
click at [275, 136] on label "Excluded from 11 U.S.C. § 506 (910 Vehicle)" at bounding box center [312, 136] width 75 height 6
click at [277, 136] on input "Excluded from 11 U.S.C. § 506 (910 Vehicle)" at bounding box center [279, 135] width 4 height 4
checkbox input "false"
click at [275, 127] on label "Subject to 11 U.S.C. § 506 (Cram down)" at bounding box center [308, 126] width 67 height 6
click at [277, 127] on input "Subject to 11 U.S.C. § 506 (Cram down)" at bounding box center [279, 125] width 4 height 4
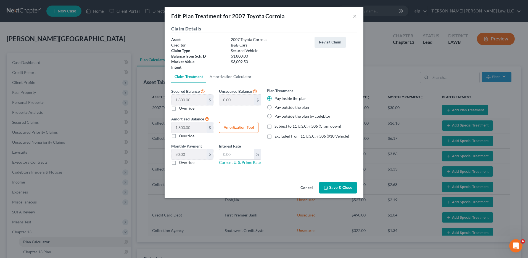
checkbox input "true"
click at [234, 150] on input "text" at bounding box center [236, 154] width 35 height 11
type input "9.5"
click at [333, 186] on button "Save & Close" at bounding box center [339, 188] width 38 height 12
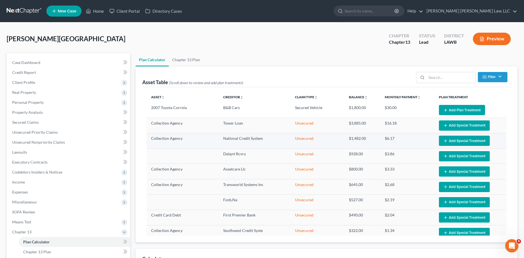
select select "59"
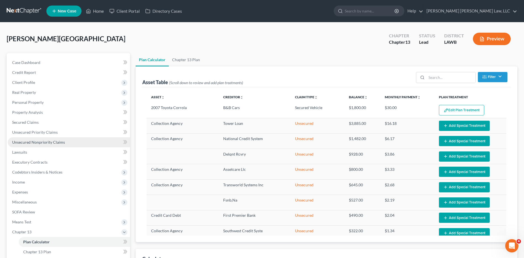
click at [24, 143] on span "Unsecured Nonpriority Claims" at bounding box center [38, 142] width 53 height 5
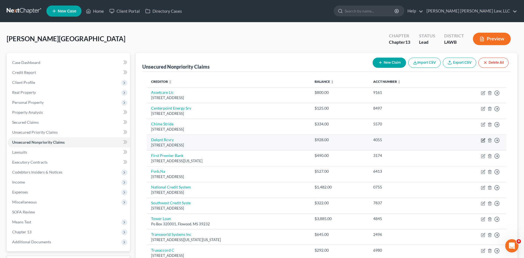
click at [483, 140] on icon "button" at bounding box center [483, 140] width 4 height 4
select select "19"
select select "0"
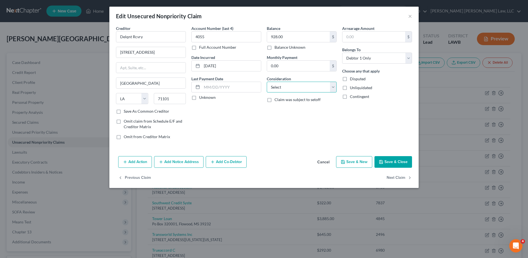
click at [278, 91] on select "Select Cable / Satellite Services Collection Agency Credit Card Debt Debt Couns…" at bounding box center [302, 87] width 70 height 11
select select "1"
click at [267, 82] on select "Select Cable / Satellite Services Collection Agency Credit Card Debt Debt Couns…" at bounding box center [302, 87] width 70 height 11
click at [390, 162] on button "Save & Close" at bounding box center [394, 162] width 38 height 12
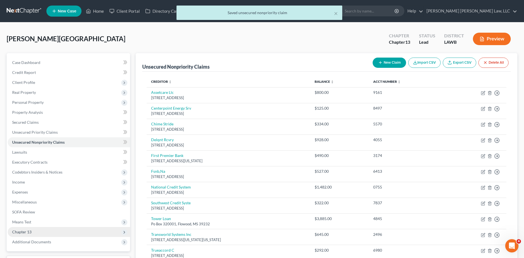
click at [34, 228] on span "Chapter 13" at bounding box center [69, 232] width 122 height 10
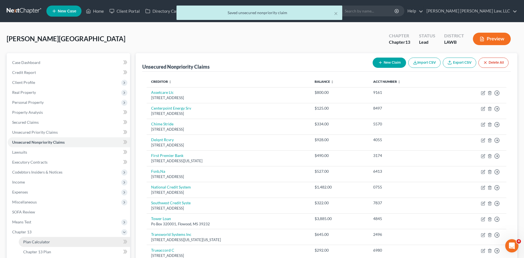
click at [33, 242] on span "Plan Calculator" at bounding box center [36, 241] width 27 height 5
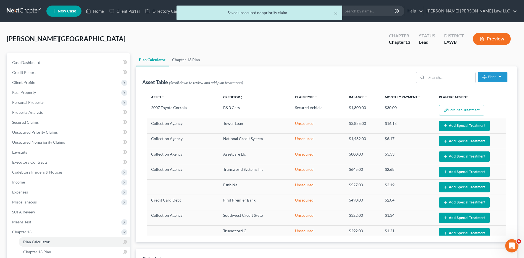
select select "59"
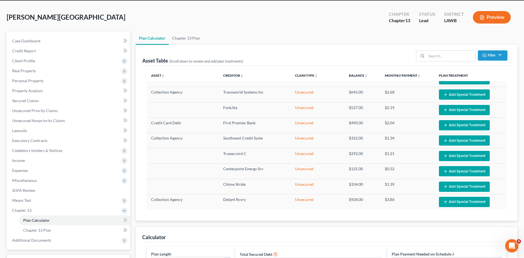
scroll to position [55, 0]
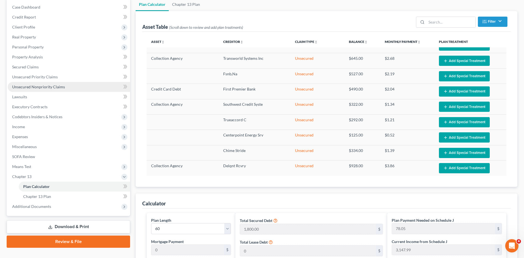
click at [38, 85] on span "Unsecured Nonpriority Claims" at bounding box center [38, 86] width 53 height 5
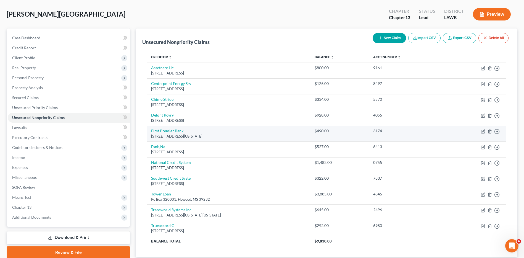
scroll to position [62, 0]
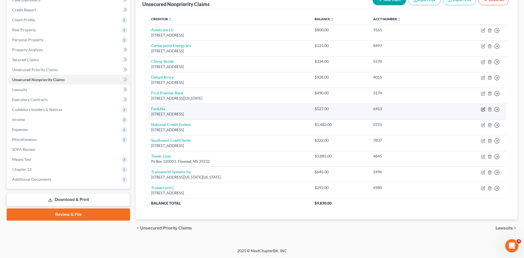
click at [483, 110] on icon "button" at bounding box center [483, 109] width 4 height 4
select select "37"
select select "0"
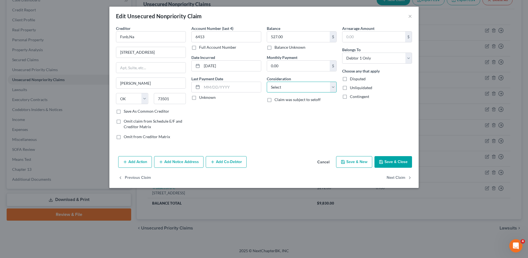
click at [282, 88] on select "Select Cable / Satellite Services Collection Agency Credit Card Debt Debt Couns…" at bounding box center [302, 87] width 70 height 11
select select "1"
click at [267, 82] on select "Select Cable / Satellite Services Collection Agency Credit Card Debt Debt Couns…" at bounding box center [302, 87] width 70 height 11
click at [394, 167] on button "Save & Close" at bounding box center [394, 162] width 38 height 12
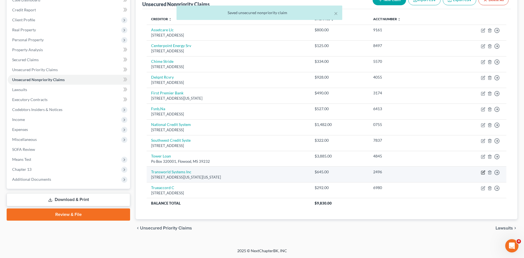
click at [483, 172] on icon "button" at bounding box center [483, 172] width 4 height 4
select select "39"
select select "1"
select select "0"
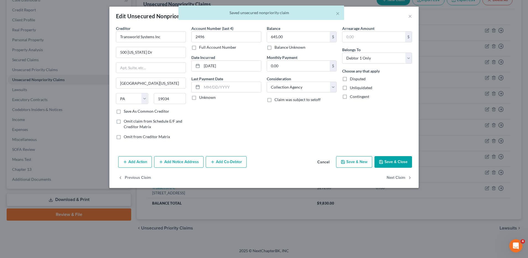
click at [396, 163] on button "Save & Close" at bounding box center [394, 162] width 38 height 12
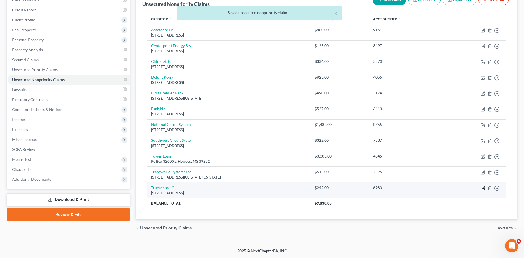
click at [482, 187] on icon "button" at bounding box center [483, 188] width 4 height 4
select select "17"
select select "0"
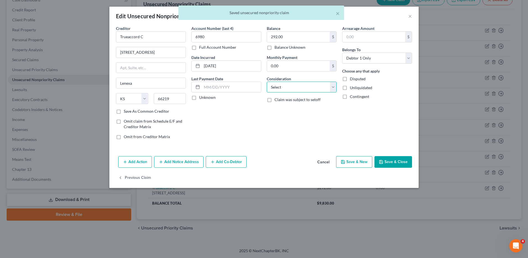
click at [303, 85] on select "Select Cable / Satellite Services Collection Agency Credit Card Debt Debt Couns…" at bounding box center [302, 87] width 70 height 11
select select "1"
click at [267, 82] on select "Select Cable / Satellite Services Collection Agency Credit Card Debt Debt Couns…" at bounding box center [302, 87] width 70 height 11
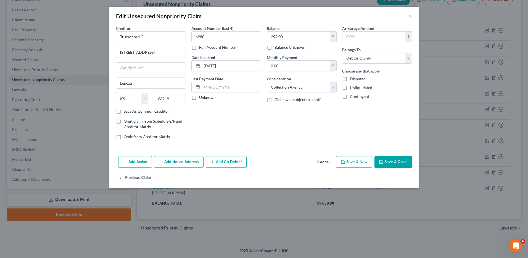
click at [391, 163] on button "Save & Close" at bounding box center [394, 162] width 38 height 12
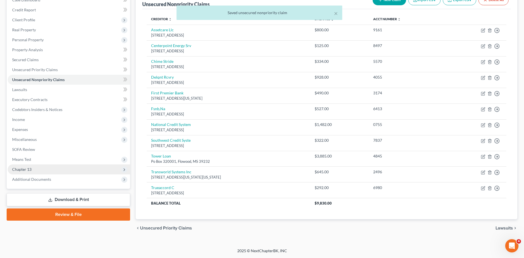
click at [29, 168] on span "Chapter 13" at bounding box center [21, 169] width 19 height 5
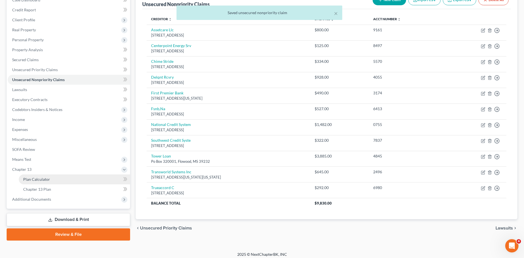
click at [35, 179] on span "Plan Calculator" at bounding box center [36, 179] width 27 height 5
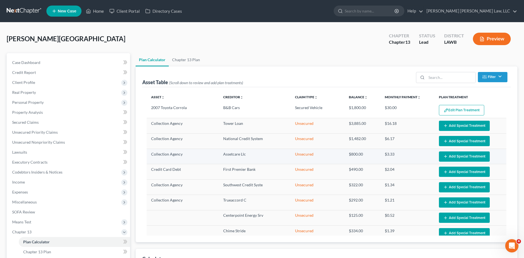
select select "59"
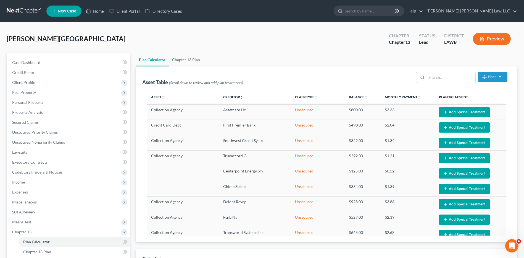
scroll to position [55, 0]
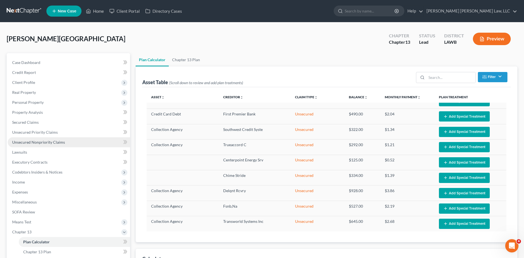
click at [47, 142] on span "Unsecured Nonpriority Claims" at bounding box center [38, 142] width 53 height 5
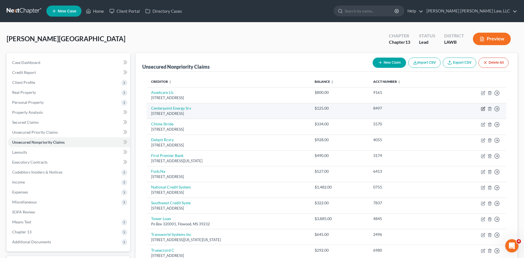
click at [483, 108] on icon "button" at bounding box center [483, 108] width 4 height 4
select select "45"
select select "0"
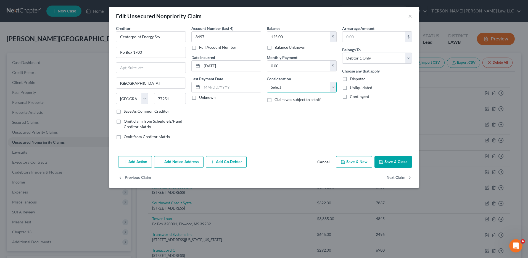
drag, startPoint x: 278, startPoint y: 87, endPoint x: 278, endPoint y: 93, distance: 6.4
click at [278, 87] on select "Select Cable / Satellite Services Collection Agency Credit Card Debt Debt Couns…" at bounding box center [302, 87] width 70 height 11
select select "1"
click at [267, 82] on select "Select Cable / Satellite Services Collection Agency Credit Card Debt Debt Couns…" at bounding box center [302, 87] width 70 height 11
click at [389, 163] on button "Save & Close" at bounding box center [394, 162] width 38 height 12
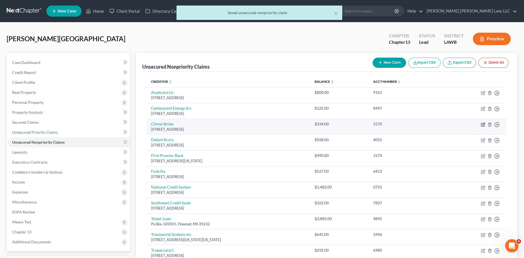
click at [485, 124] on icon "button" at bounding box center [484, 123] width 2 height 2
select select "4"
select select "0"
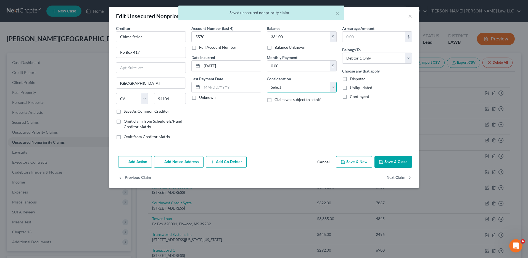
click at [302, 83] on select "Select Cable / Satellite Services Collection Agency Credit Card Debt Debt Couns…" at bounding box center [302, 87] width 70 height 11
select select "1"
click at [267, 82] on select "Select Cable / Satellite Services Collection Agency Credit Card Debt Debt Couns…" at bounding box center [302, 87] width 70 height 11
click at [384, 163] on button "Save & Close" at bounding box center [394, 162] width 38 height 12
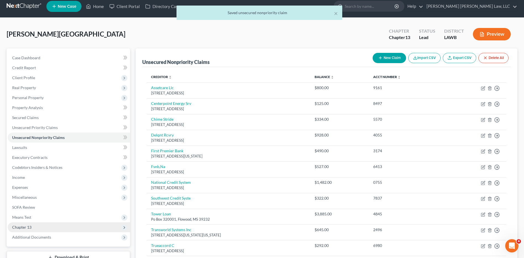
scroll to position [62, 0]
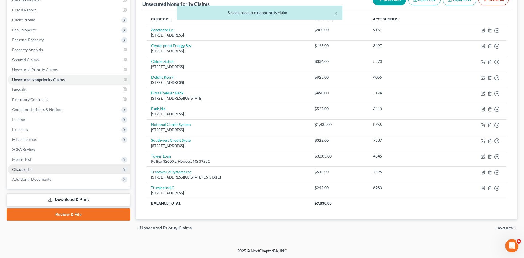
click at [47, 167] on span "Chapter 13" at bounding box center [69, 169] width 122 height 10
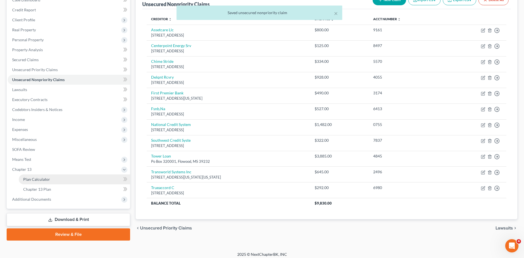
click at [43, 179] on span "Plan Calculator" at bounding box center [36, 179] width 27 height 5
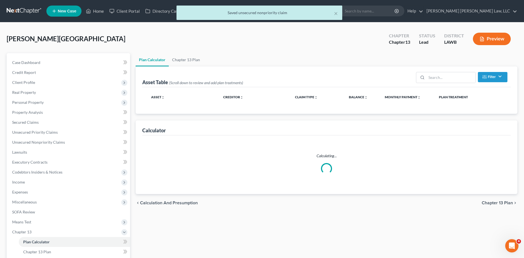
select select "59"
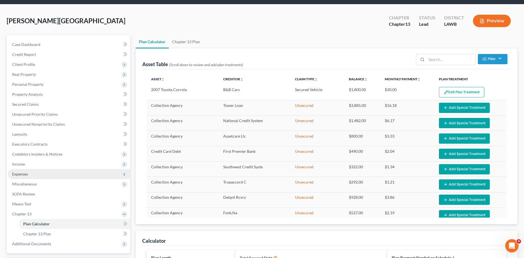
scroll to position [28, 0]
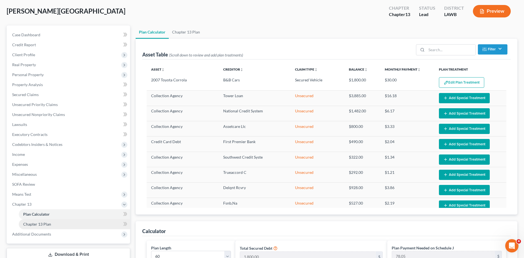
click at [37, 223] on span "Chapter 13 Plan" at bounding box center [37, 223] width 28 height 5
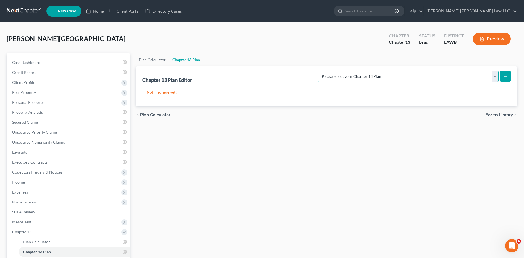
click at [420, 76] on select "Please select your Chapter 13 Plan E. Orum Custom Plan (Revised 12/1/2021) E. O…" at bounding box center [408, 76] width 181 height 11
select select "1"
click at [376, 71] on select "Please select your Chapter 13 Plan E. Orum Custom Plan (Revised 12/1/2021) E. O…" at bounding box center [408, 76] width 181 height 11
click at [506, 75] on line "submit" at bounding box center [506, 76] width 0 height 2
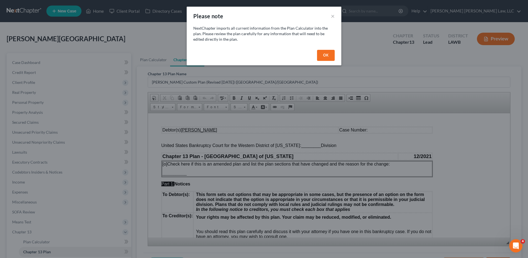
click at [329, 55] on button "OK" at bounding box center [326, 55] width 18 height 11
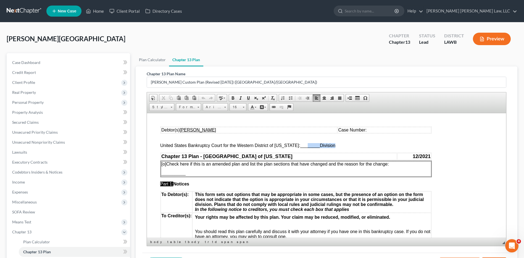
drag, startPoint x: 315, startPoint y: 148, endPoint x: 303, endPoint y: 145, distance: 12.9
drag, startPoint x: 296, startPoint y: 145, endPoint x: 316, endPoint y: 147, distance: 19.7
click at [316, 147] on span "United States Bankruptcy Court for the Western District of Louisiana: ________ …" at bounding box center [247, 145] width 175 height 5
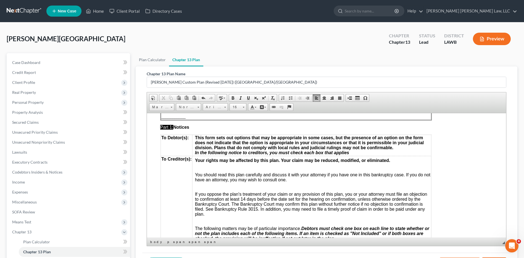
scroll to position [111, 0]
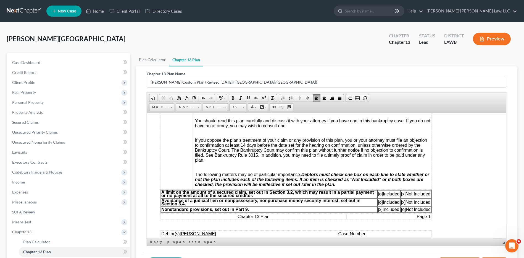
click at [379, 208] on span "[x]" at bounding box center [380, 208] width 5 height 5
click at [403, 210] on span "[o]" at bounding box center [403, 208] width 5 height 5
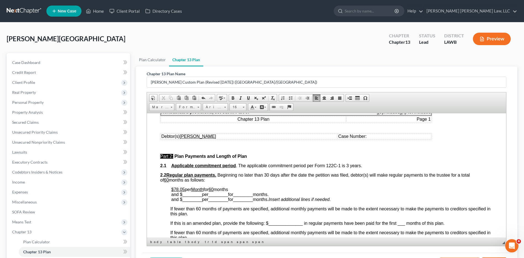
scroll to position [221, 0]
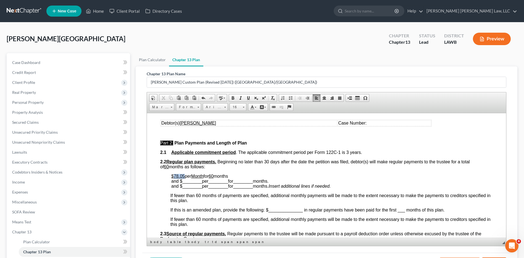
drag, startPoint x: 185, startPoint y: 176, endPoint x: 173, endPoint y: 172, distance: 12.3
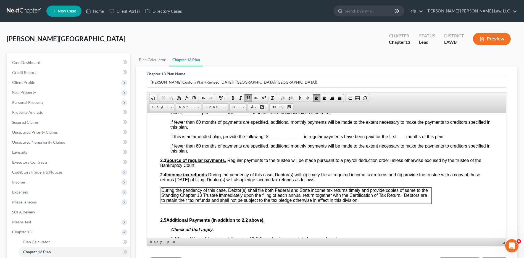
scroll to position [304, 0]
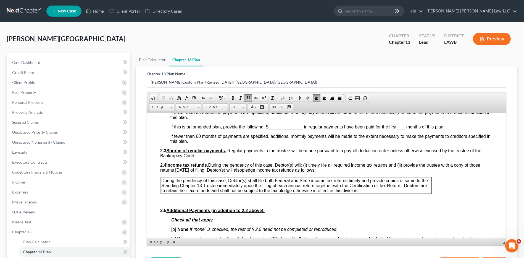
drag, startPoint x: 162, startPoint y: 180, endPoint x: 460, endPoint y: 187, distance: 298.3
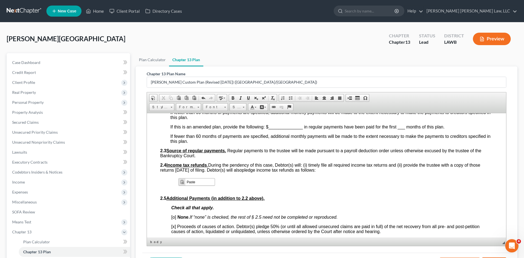
scroll to position [0, 0]
click at [185, 182] on span "Context Menu Options" at bounding box center [182, 181] width 7 height 7
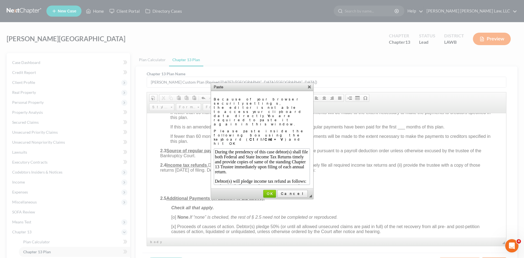
scroll to position [24, 0]
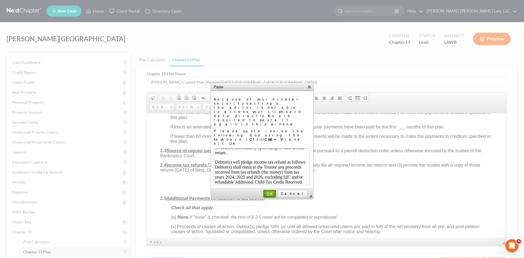
drag, startPoint x: 280, startPoint y: 169, endPoint x: 133, endPoint y: 56, distance: 185.0
click at [276, 191] on span "OK" at bounding box center [270, 193] width 12 height 4
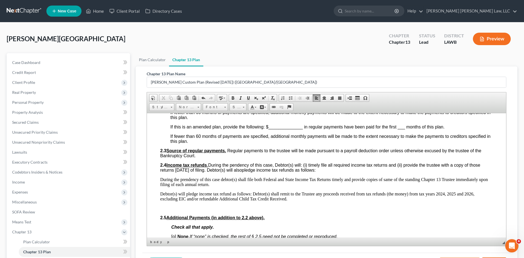
click at [456, 195] on p "Debtor(s) will pledge income tax refund as follows: Debtor(s) shall remit to th…" at bounding box center [326, 196] width 333 height 10
click at [472, 193] on p "Debtor(s) will pledge income tax refund as follows: Debtor(s) shall remit to th…" at bounding box center [326, 196] width 333 height 10
click at [473, 194] on p "Debtor(s) will pledge income tax refund as follows: Debtor(s) shall remit to th…" at bounding box center [326, 196] width 333 height 10
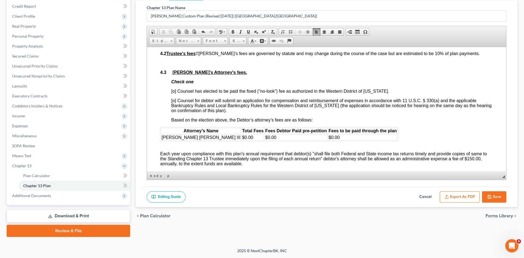
scroll to position [940, 0]
click at [175, 92] on span "[o] Counsel has elected to be paid the fixed (“no-look”) fee as authorized in t…" at bounding box center [280, 90] width 218 height 5
click at [242, 137] on td "$0.00" at bounding box center [253, 136] width 23 height 6
drag, startPoint x: 300, startPoint y: 135, endPoint x: 287, endPoint y: 135, distance: 12.7
click at [328, 135] on td "$0.00" at bounding box center [362, 136] width 69 height 6
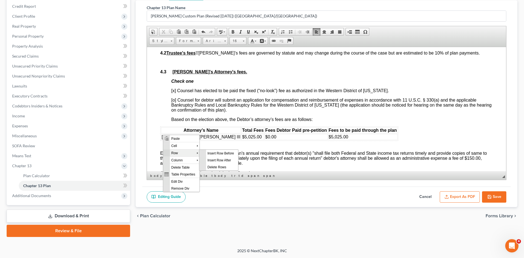
scroll to position [0, 0]
click at [211, 158] on span "Insert Row After" at bounding box center [222, 159] width 32 height 7
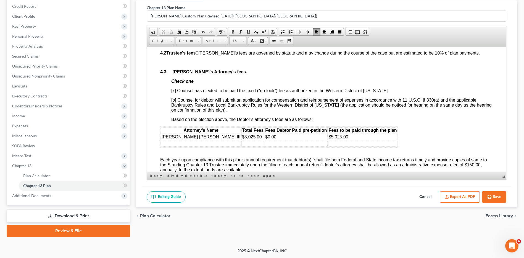
click at [164, 142] on td at bounding box center [201, 143] width 80 height 6
click at [194, 142] on td "[PERSON_NAME] [PERSON_NAME] III" at bounding box center [201, 143] width 80 height 6
drag, startPoint x: 161, startPoint y: 134, endPoint x: 197, endPoint y: 135, distance: 35.7
click at [197, 135] on table "Attorney’s Name Total Fees Fees Debtor Paid pre-petition Fees to be paid throug…" at bounding box center [279, 136] width 238 height 21
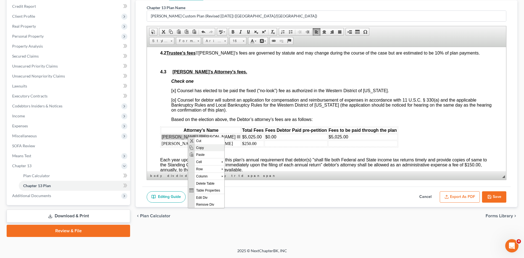
drag, startPoint x: 198, startPoint y: 145, endPoint x: 239, endPoint y: 235, distance: 98.8
click at [198, 145] on span "Copy" at bounding box center [210, 147] width 30 height 7
copy span "[PERSON_NAME] [PERSON_NAME] III"
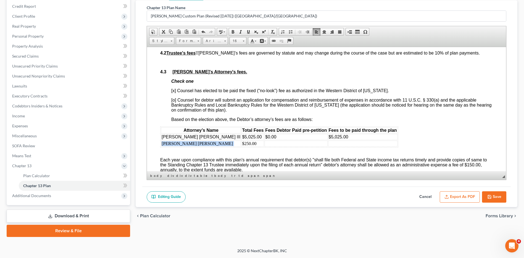
drag, startPoint x: 161, startPoint y: 143, endPoint x: 197, endPoint y: 145, distance: 36.2
click at [197, 145] on tr "E. Orum Young $250.00" at bounding box center [279, 143] width 237 height 6
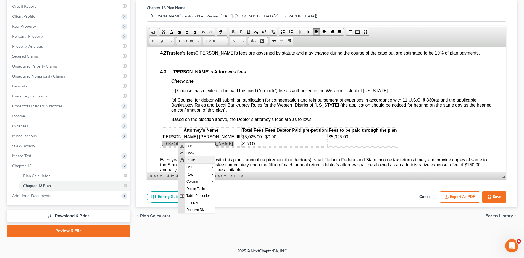
click at [186, 157] on span "Paste" at bounding box center [200, 159] width 30 height 7
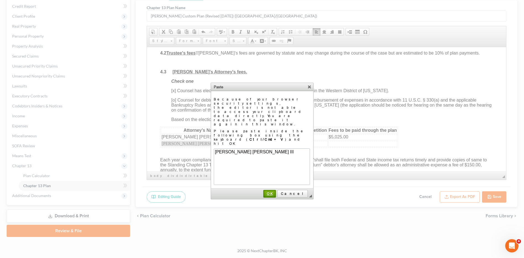
click at [276, 191] on span "OK" at bounding box center [270, 193] width 12 height 4
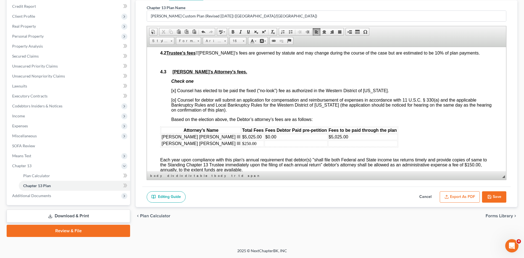
click at [265, 145] on td at bounding box center [296, 143] width 63 height 6
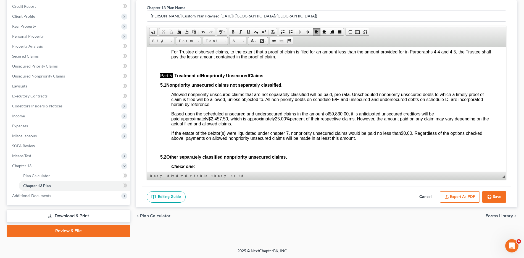
scroll to position [1299, 0]
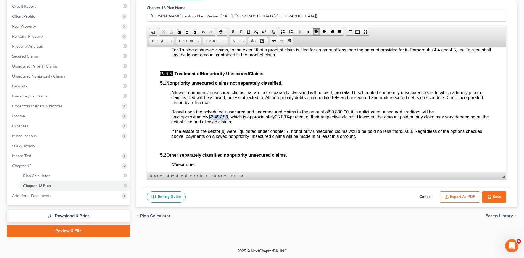
drag, startPoint x: 229, startPoint y: 118, endPoint x: 213, endPoint y: 118, distance: 15.8
click at [213, 118] on u "$2,457.50" at bounding box center [218, 116] width 20 height 5
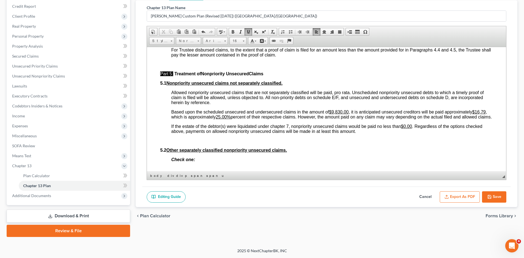
click at [231, 117] on u "25.00%" at bounding box center [223, 116] width 15 height 5
drag, startPoint x: 283, startPoint y: 117, endPoint x: 273, endPoint y: 117, distance: 10.2
click at [231, 117] on u "25.00%" at bounding box center [223, 116] width 15 height 5
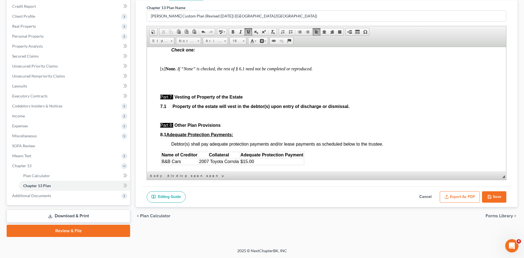
scroll to position [1520, 0]
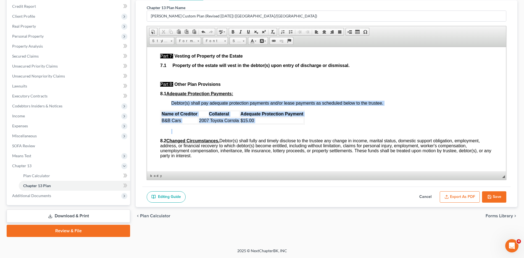
drag, startPoint x: 159, startPoint y: 118, endPoint x: 255, endPoint y: 129, distance: 95.8
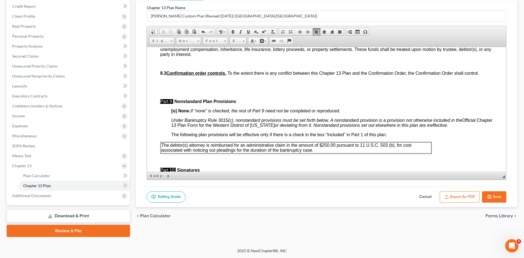
scroll to position [1603, 0]
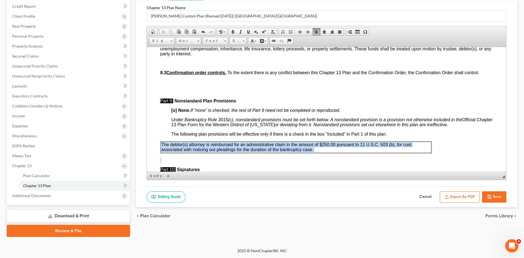
drag, startPoint x: 161, startPoint y: 149, endPoint x: 322, endPoint y: 158, distance: 161.4
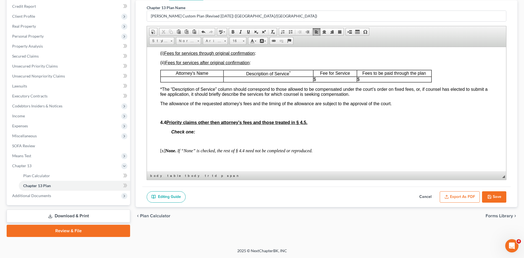
scroll to position [1023, 0]
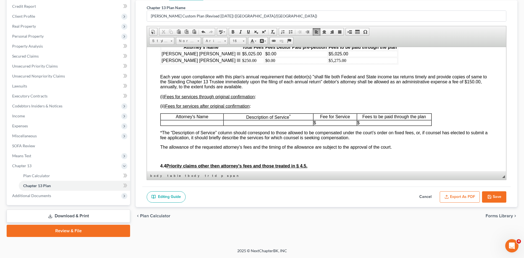
drag, startPoint x: 160, startPoint y: 76, endPoint x: 262, endPoint y: 87, distance: 102.6
click at [262, 87] on div "Attorney’s Name Total Fees Fees Debtor Paid pre-petition Fees to be paid throug…" at bounding box center [326, 138] width 333 height 191
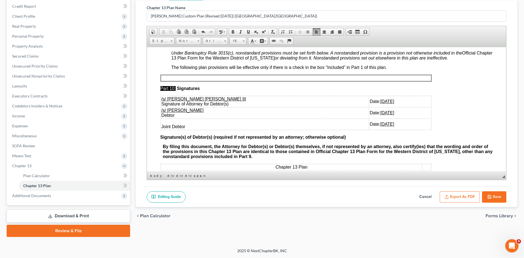
scroll to position [1672, 0]
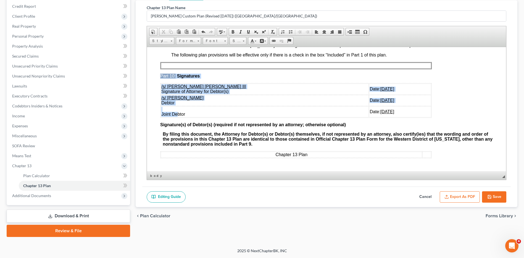
drag, startPoint x: 159, startPoint y: 97, endPoint x: 178, endPoint y: 113, distance: 24.7
click at [178, 113] on span "Joint Debtor" at bounding box center [173, 113] width 24 height 5
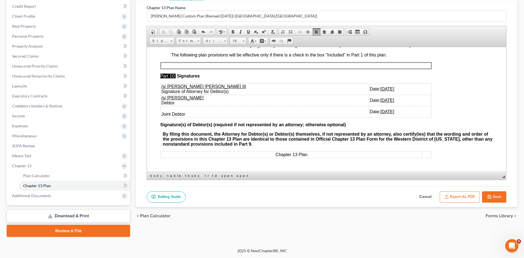
drag, startPoint x: 161, startPoint y: 97, endPoint x: 389, endPoint y: 111, distance: 228.4
click at [389, 111] on tbody "/s/ E. Orum Young III Signature of Attorney for Debtor(s) Date: 08/18/2025 /s/ …" at bounding box center [296, 100] width 271 height 34
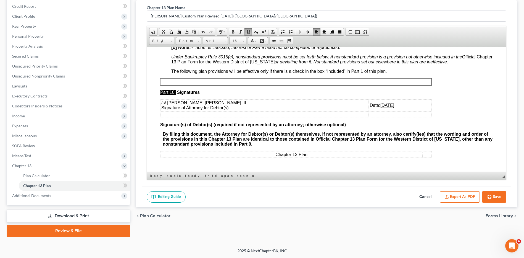
scroll to position [1656, 0]
click at [457, 196] on button "Export as PDF" at bounding box center [460, 197] width 40 height 12
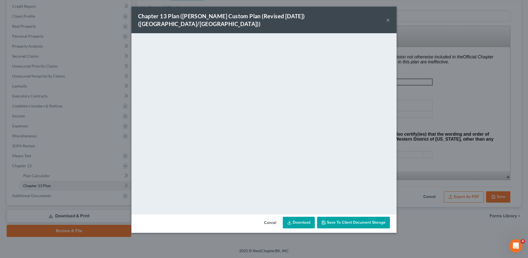
click at [298, 216] on link "Download" at bounding box center [299, 222] width 32 height 12
click at [269, 217] on button "Cancel" at bounding box center [270, 222] width 21 height 11
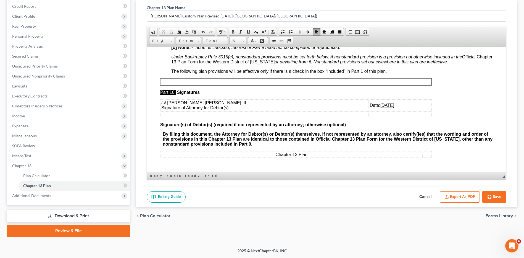
click at [501, 195] on button "Save" at bounding box center [494, 197] width 24 height 12
select select "1"
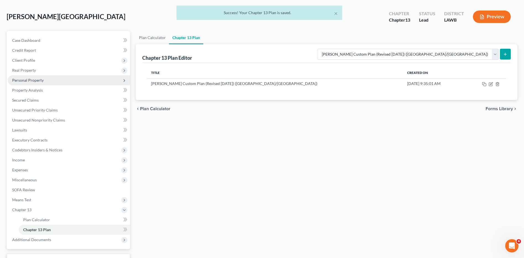
scroll to position [11, 0]
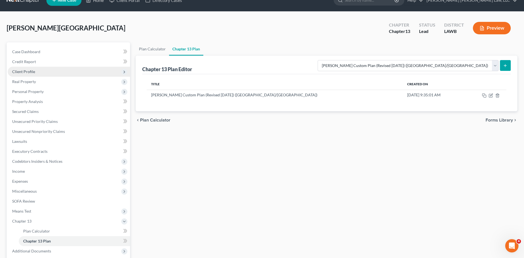
click at [26, 73] on span "Client Profile" at bounding box center [23, 71] width 23 height 5
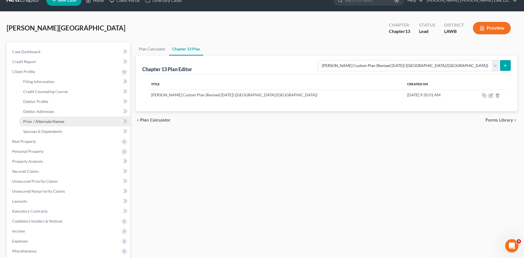
click at [36, 121] on span "Prior / Alternate Names" at bounding box center [43, 121] width 41 height 5
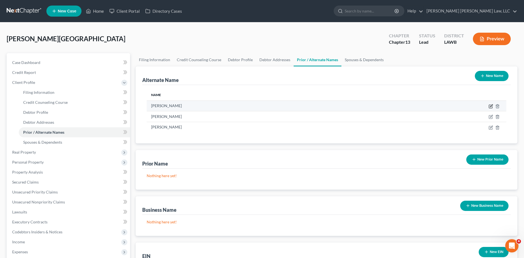
click at [491, 106] on icon at bounding box center [491, 105] width 2 height 2
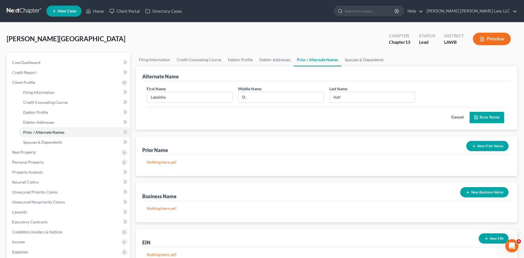
click at [458, 116] on button "Cancel" at bounding box center [458, 117] width 24 height 11
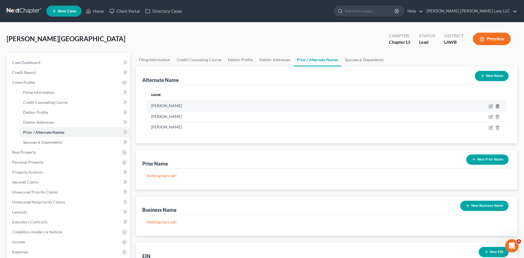
click at [497, 105] on icon at bounding box center [497, 106] width 2 height 4
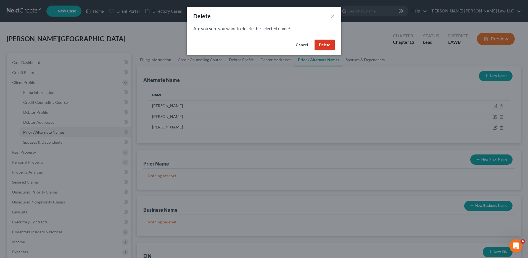
click at [323, 46] on button "Delete" at bounding box center [325, 45] width 20 height 11
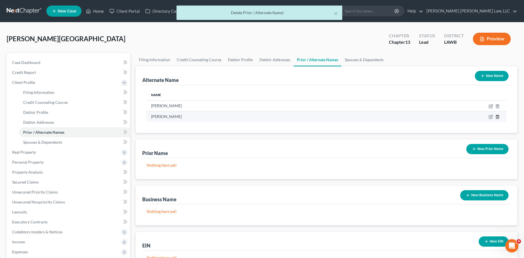
click at [499, 116] on icon at bounding box center [497, 117] width 2 height 4
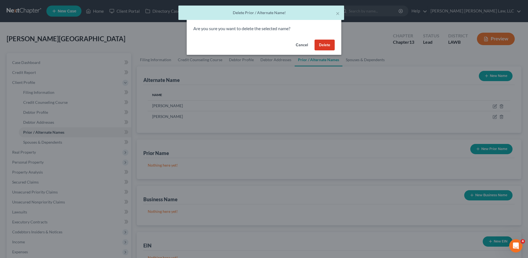
click at [330, 43] on button "Delete" at bounding box center [325, 45] width 20 height 11
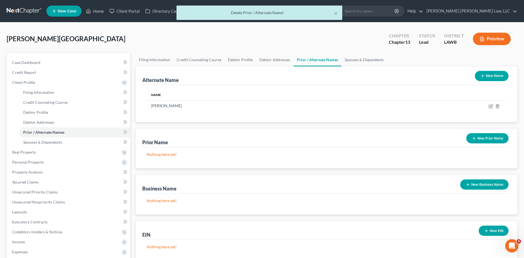
click at [491, 75] on button "New Name" at bounding box center [492, 76] width 34 height 10
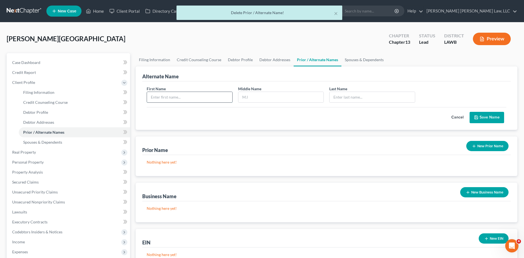
click at [158, 100] on input "text" at bounding box center [189, 97] width 85 height 11
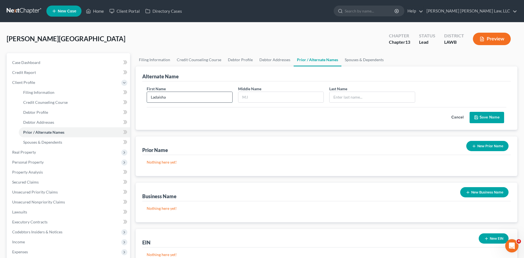
type input "Ladaisha"
type input "Deaquanetta"
type input "Moten"
click at [484, 115] on button "Save Name" at bounding box center [487, 118] width 35 height 12
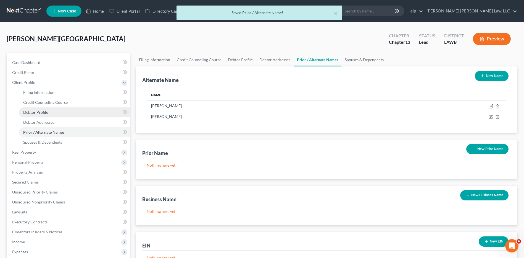
click at [34, 111] on span "Debtor Profile" at bounding box center [35, 112] width 25 height 5
select select "0"
select select "2"
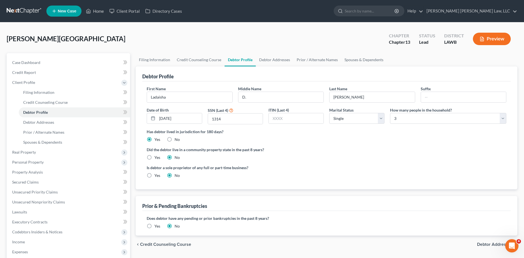
click at [20, 8] on link at bounding box center [24, 11] width 35 height 10
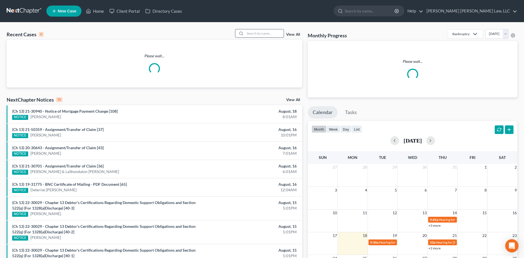
click at [258, 35] on input "search" at bounding box center [264, 33] width 39 height 8
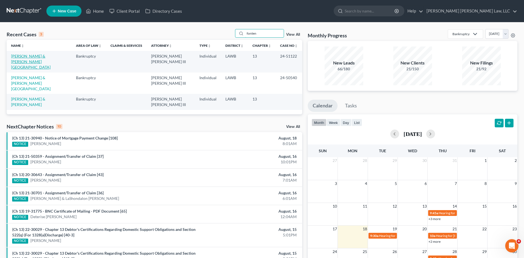
type input "fonten"
click at [23, 57] on link "[PERSON_NAME] & [PERSON_NAME][GEOGRAPHIC_DATA]" at bounding box center [31, 62] width 40 height 16
click at [24, 57] on link "[PERSON_NAME] & [PERSON_NAME][GEOGRAPHIC_DATA]" at bounding box center [31, 62] width 40 height 16
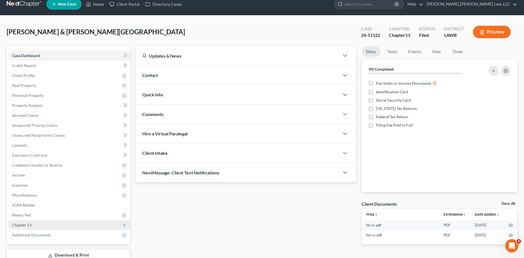
scroll to position [46, 0]
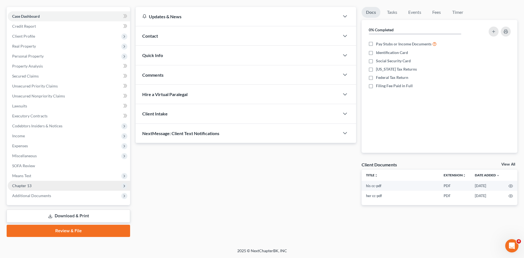
click at [35, 185] on span "Chapter 13" at bounding box center [69, 185] width 122 height 10
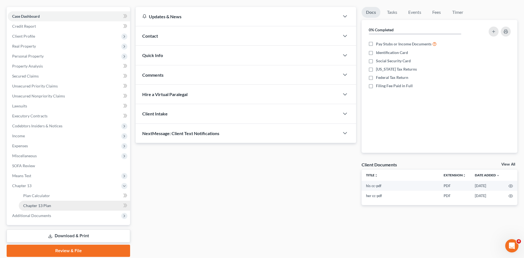
click at [36, 205] on span "Chapter 13 Plan" at bounding box center [37, 205] width 28 height 5
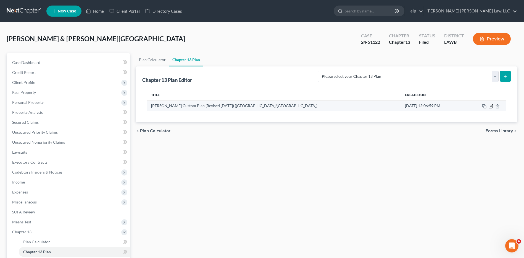
click at [490, 107] on icon "button" at bounding box center [491, 106] width 4 height 4
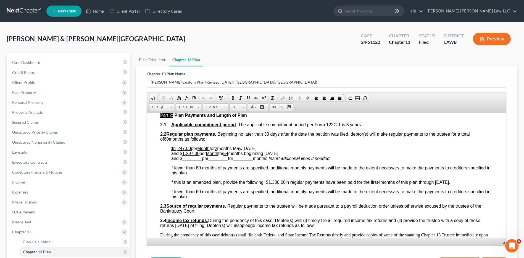
scroll to position [332, 0]
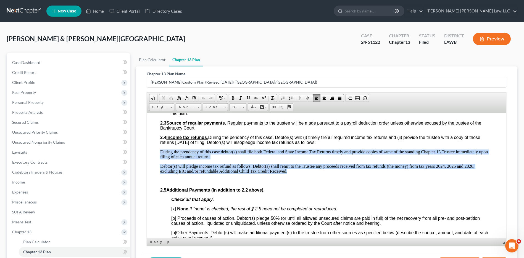
drag, startPoint x: 158, startPoint y: 148, endPoint x: 320, endPoint y: 173, distance: 163.4
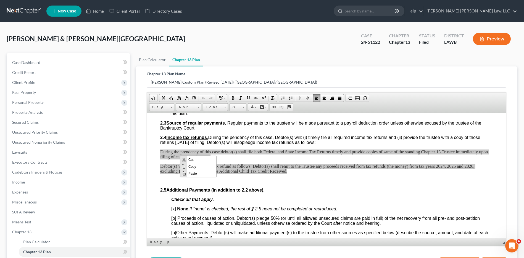
scroll to position [0, 0]
click at [194, 166] on span "Copy" at bounding box center [201, 166] width 29 height 7
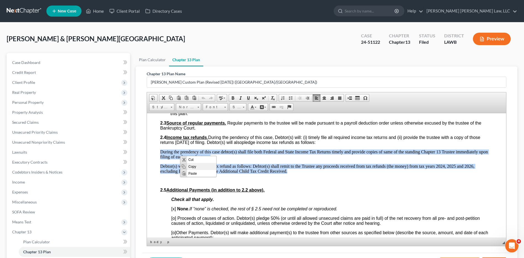
copy body "During the prendency of this case debtor(s) shall file both Federal and State I…"
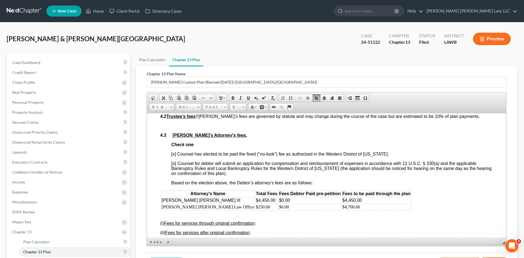
scroll to position [1271, 0]
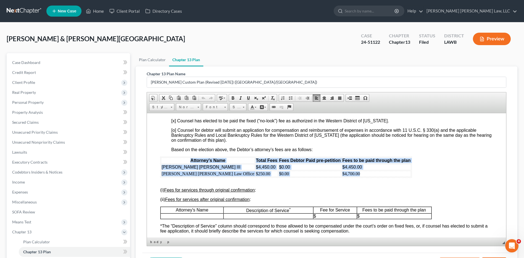
drag, startPoint x: 161, startPoint y: 158, endPoint x: 339, endPoint y: 174, distance: 178.7
click at [339, 174] on table "Attorney’s Name Total Fees Fees Debtor Paid pre-petition Fees to be paid throug…" at bounding box center [286, 166] width 252 height 21
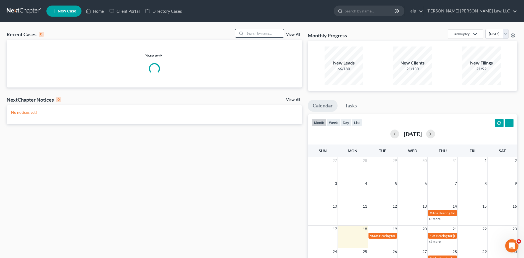
click at [252, 37] on input "search" at bounding box center [264, 33] width 39 height 8
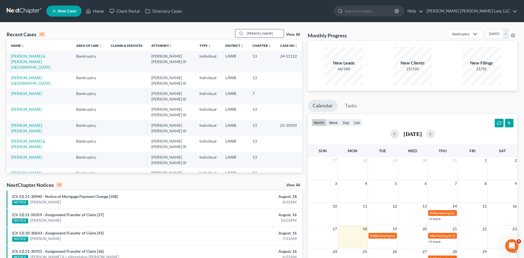
click at [263, 35] on input "[PERSON_NAME]" at bounding box center [264, 33] width 39 height 8
drag, startPoint x: 263, startPoint y: 35, endPoint x: 245, endPoint y: 35, distance: 17.7
click at [245, 35] on div "[PERSON_NAME]" at bounding box center [259, 33] width 49 height 9
type input "[PERSON_NAME]"
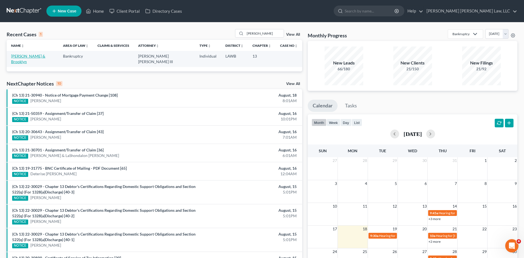
click at [29, 57] on link "[PERSON_NAME] & Brooklyn" at bounding box center [28, 59] width 34 height 10
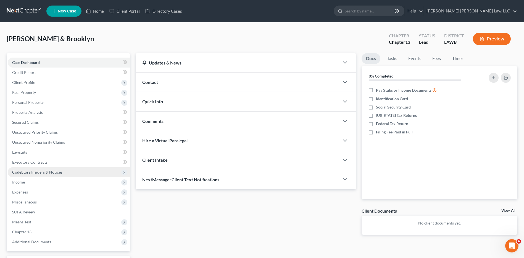
drag, startPoint x: 20, startPoint y: 180, endPoint x: 26, endPoint y: 176, distance: 7.6
click at [20, 180] on span "Income" at bounding box center [18, 181] width 13 height 5
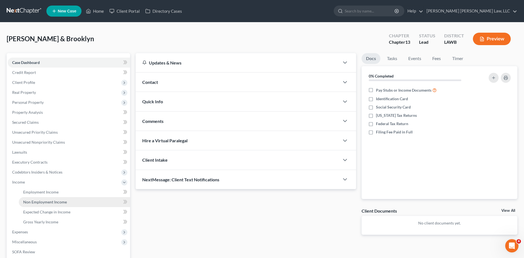
click at [39, 203] on span "Non Employment Income" at bounding box center [45, 201] width 44 height 5
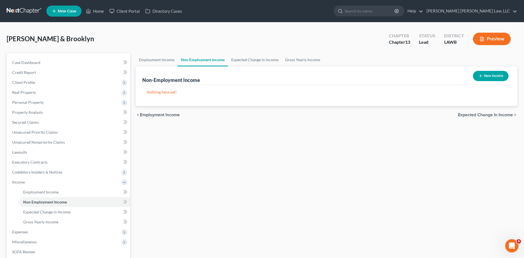
click at [496, 72] on button "New Income" at bounding box center [491, 76] width 36 height 10
select select "0"
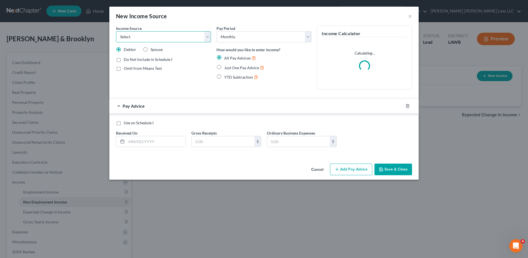
click at [137, 38] on select "Select Unemployment Disability (from employer) Pension Retirement Social Securi…" at bounding box center [163, 36] width 95 height 11
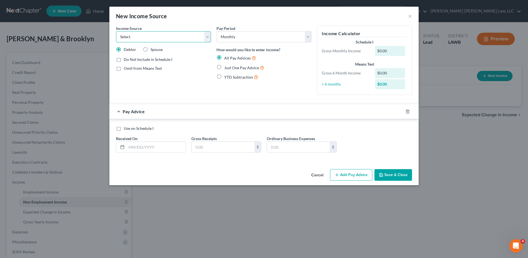
select select "4"
click at [116, 31] on select "Select Unemployment Disability (from employer) Pension Retirement Social Securi…" at bounding box center [163, 36] width 95 height 11
click at [224, 67] on label "Just One Pay Advice" at bounding box center [244, 67] width 40 height 6
click at [227, 67] on input "Just One Pay Advice" at bounding box center [229, 66] width 4 height 4
radio input "true"
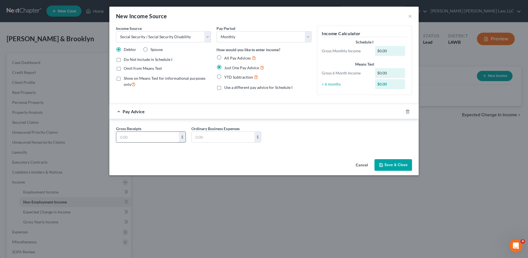
click at [135, 138] on input "text" at bounding box center [147, 137] width 63 height 11
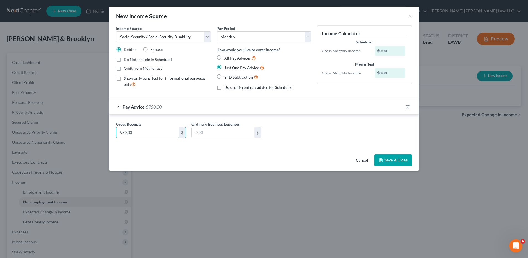
type input "950.00"
click at [391, 161] on button "Save & Close" at bounding box center [394, 160] width 38 height 12
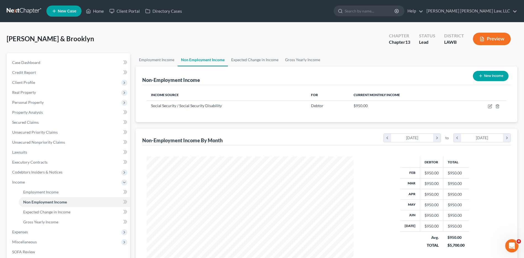
scroll to position [276289, 276175]
click at [28, 193] on span "Employment Income" at bounding box center [40, 191] width 35 height 5
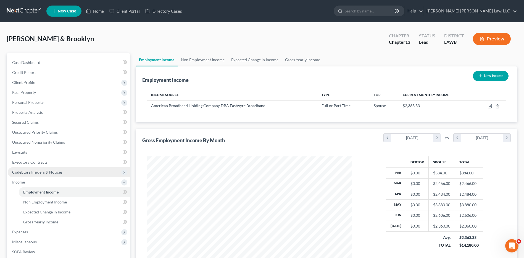
scroll to position [103, 216]
click at [192, 59] on link "Non Employment Income" at bounding box center [203, 59] width 50 height 13
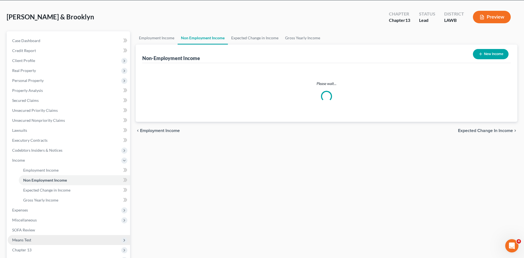
scroll to position [55, 0]
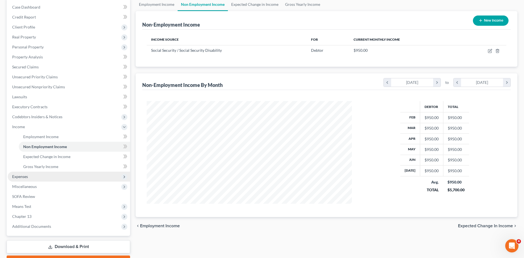
click at [19, 178] on span "Expenses" at bounding box center [20, 176] width 16 height 5
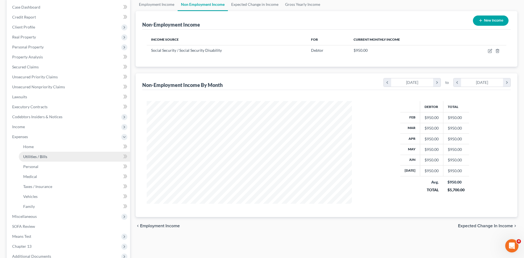
click at [30, 158] on span "Utilities / Bills" at bounding box center [35, 156] width 24 height 5
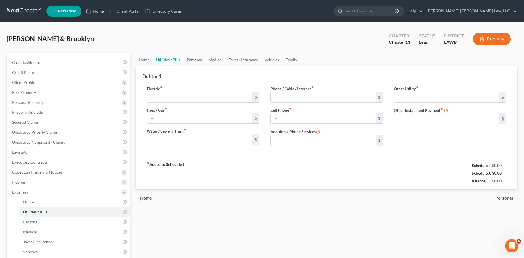
type input "125.00"
type input "85.00"
type input "55.00"
type input "85.82"
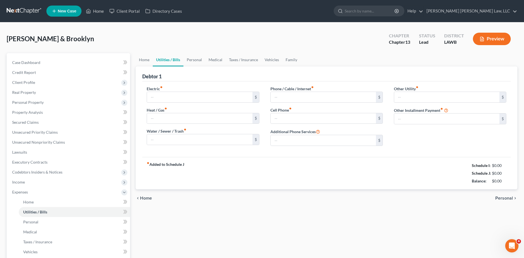
type input "0.00"
click at [164, 119] on input "85.00" at bounding box center [199, 118] width 105 height 11
click at [166, 140] on input "55.00" at bounding box center [199, 139] width 105 height 11
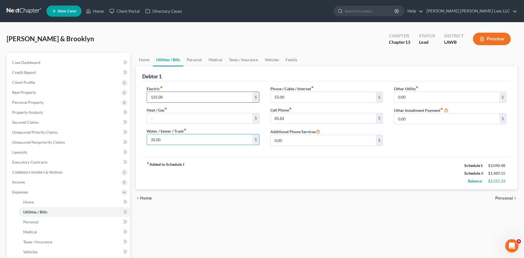
type input "35.00"
click at [192, 91] on div "125.00 $" at bounding box center [203, 96] width 112 height 11
click at [290, 98] on input "55.00" at bounding box center [323, 97] width 105 height 11
type input "55.33"
click at [274, 160] on div "fiber_manual_record Added to Schedule J Schedule I: $3,040.48 Schedule J: $1,48…" at bounding box center [326, 173] width 369 height 32
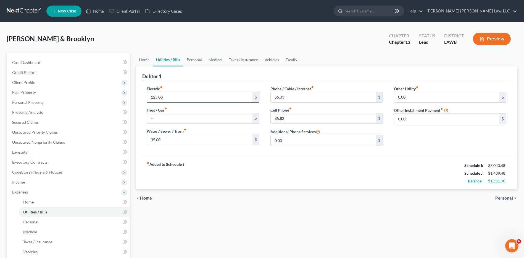
click at [168, 96] on input "125.00" at bounding box center [199, 97] width 105 height 11
type input "122.00"
click at [192, 61] on link "Personal" at bounding box center [195, 59] width 22 height 13
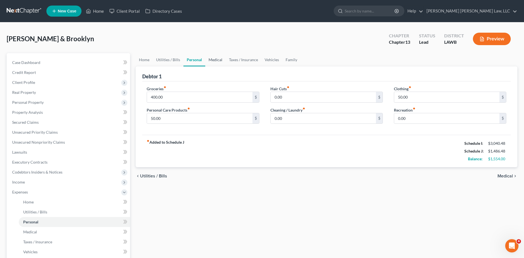
click at [218, 58] on link "Medical" at bounding box center [215, 59] width 20 height 13
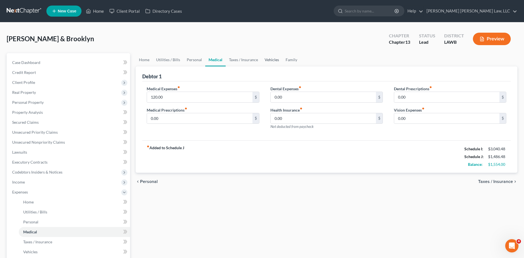
click at [268, 61] on link "Vehicles" at bounding box center [271, 59] width 21 height 13
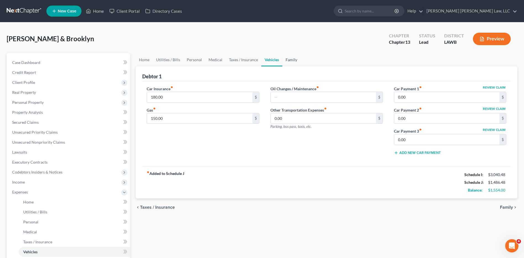
click at [291, 60] on link "Family" at bounding box center [291, 59] width 18 height 13
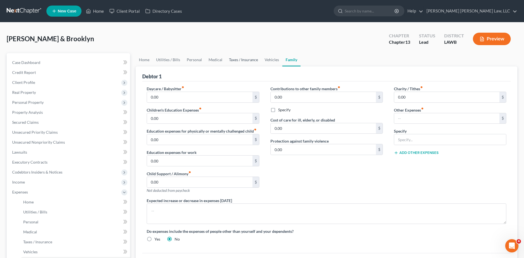
click at [249, 60] on link "Taxes / Insurance" at bounding box center [244, 59] width 36 height 13
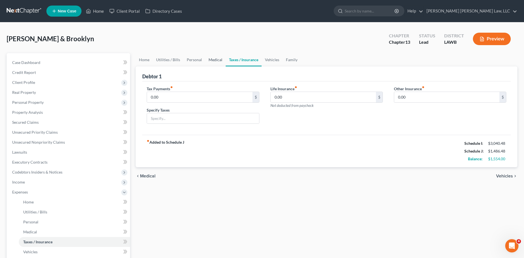
click at [213, 59] on link "Medical" at bounding box center [215, 59] width 20 height 13
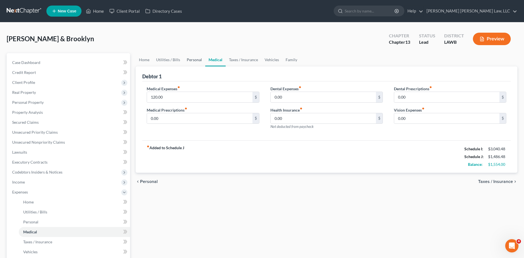
click at [196, 59] on link "Personal" at bounding box center [195, 59] width 22 height 13
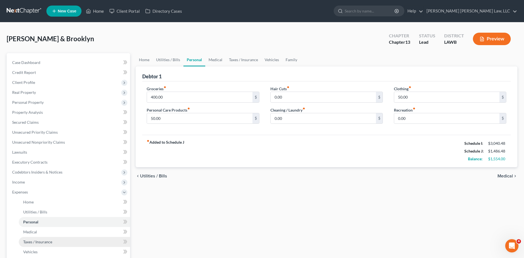
scroll to position [111, 0]
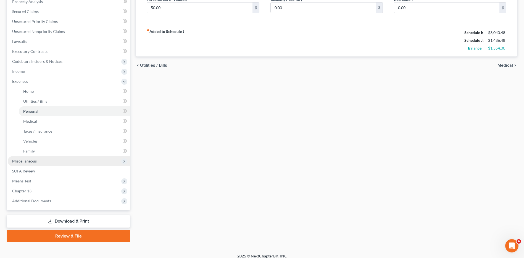
click at [18, 161] on span "Miscellaneous" at bounding box center [24, 160] width 25 height 5
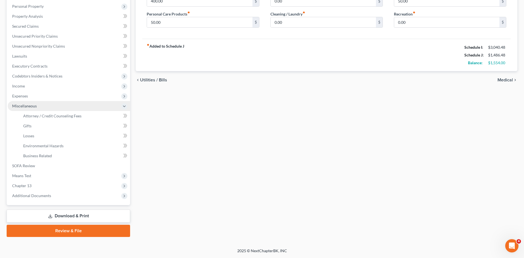
scroll to position [96, 0]
click at [47, 115] on span "Attorney / Credit Counseling Fees" at bounding box center [52, 115] width 58 height 5
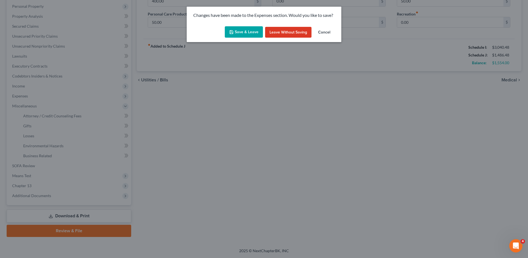
click at [237, 31] on button "Save & Leave" at bounding box center [244, 32] width 38 height 12
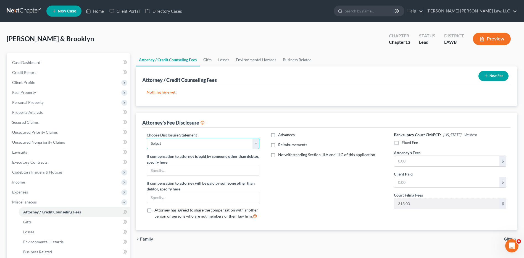
click at [163, 140] on select "Select LAEB 2016 Bankruptcy Rule 2016(B) Disclosure and Application for Approva…" at bounding box center [203, 143] width 112 height 11
select select "1"
click at [147, 138] on select "Select LAEB 2016 Bankruptcy Rule 2016(B) Disclosure and Application for Approva…" at bounding box center [203, 143] width 112 height 11
click at [278, 146] on label "Reimbursements" at bounding box center [292, 145] width 29 height 6
click at [281, 145] on input "Reimbursements" at bounding box center [283, 144] width 4 height 4
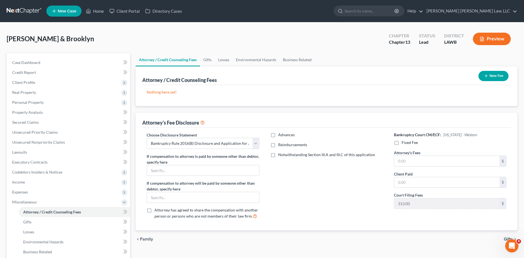
checkbox input "true"
click at [402, 142] on label "Fixed Fee" at bounding box center [410, 143] width 16 height 6
click at [404, 142] on input "Fixed Fee" at bounding box center [406, 142] width 4 height 4
checkbox input "true"
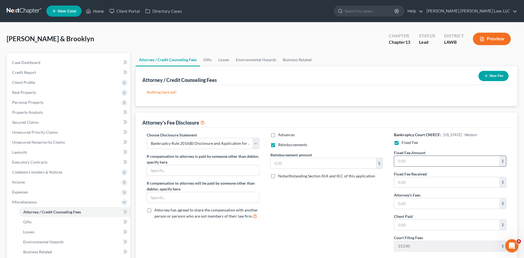
click at [409, 162] on input "text" at bounding box center [446, 161] width 105 height 11
type input "2"
type input "5,025.00"
click at [417, 205] on input "text" at bounding box center [446, 203] width 105 height 11
type input "5,025.00"
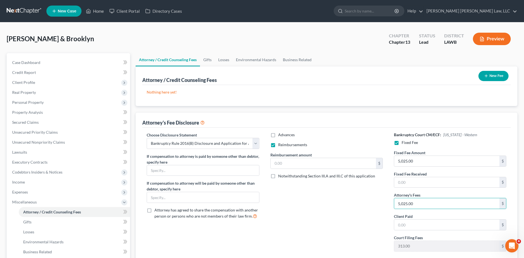
click at [494, 74] on button "New Fee" at bounding box center [494, 76] width 30 height 10
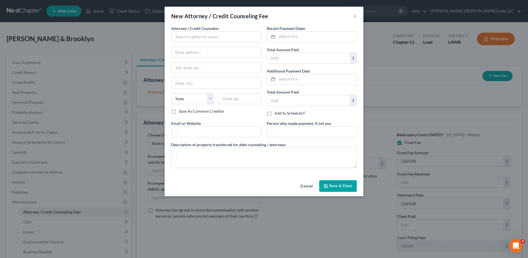
click at [213, 30] on span "Attorney / Credit Counselor" at bounding box center [195, 28] width 48 height 5
click at [208, 38] on input "text" at bounding box center [216, 36] width 90 height 11
type input "E Orum Young Law, LLC"
type input "[STREET_ADDRESS][US_STATE]"
type input "Monroe"
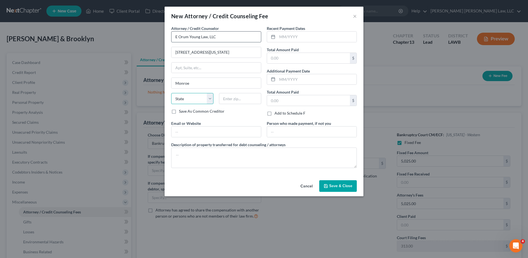
select select "19"
type input "[DATE]"
type input "365.00"
click at [306, 38] on input "[DATE]" at bounding box center [316, 37] width 79 height 11
drag, startPoint x: 306, startPoint y: 38, endPoint x: 274, endPoint y: 37, distance: 32.6
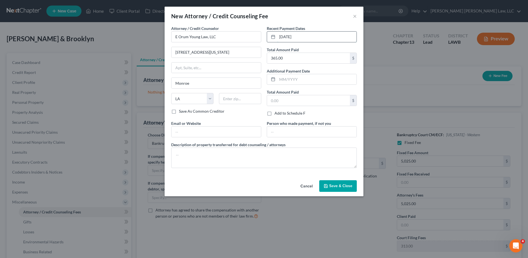
click at [274, 37] on div "[DATE]" at bounding box center [312, 36] width 90 height 11
type input "[DATE]"
click at [190, 154] on textarea at bounding box center [264, 157] width 186 height 20
type textarea "Attorney Fee/Filing Fee/ Credit Counseling"
click at [339, 184] on span "Save & Close" at bounding box center [340, 185] width 23 height 5
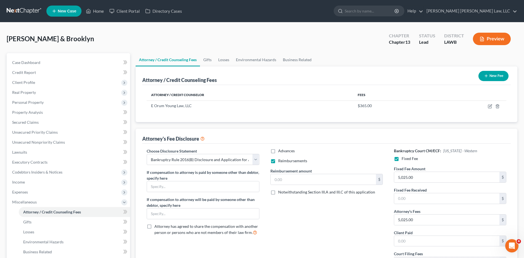
click at [22, 8] on link at bounding box center [24, 11] width 35 height 10
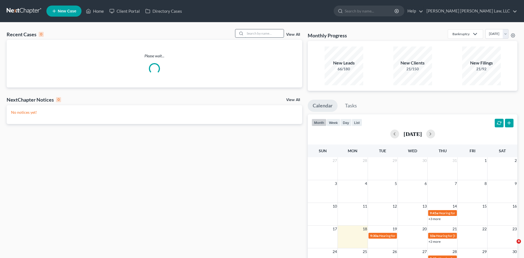
click at [254, 34] on input "search" at bounding box center [264, 33] width 39 height 8
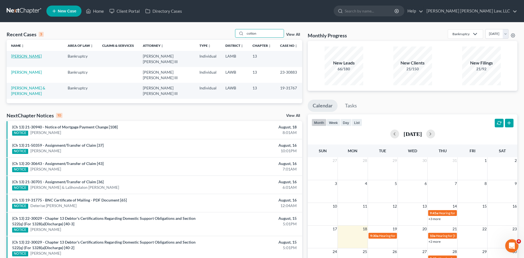
type input "cotton"
click at [21, 58] on link "[PERSON_NAME]" at bounding box center [26, 56] width 31 height 5
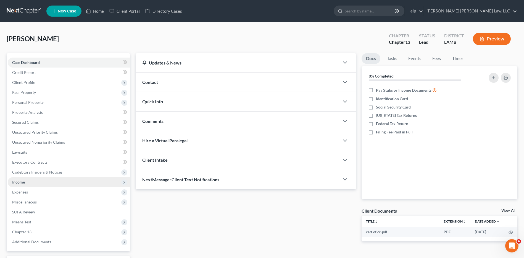
click at [21, 180] on span "Income" at bounding box center [18, 181] width 13 height 5
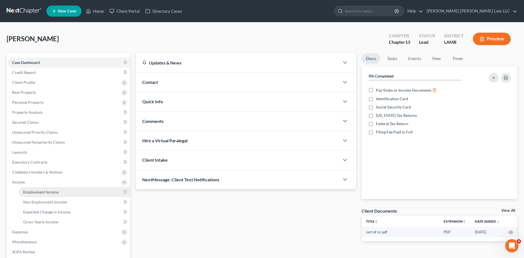
click at [35, 189] on span "Employment Income" at bounding box center [40, 191] width 35 height 5
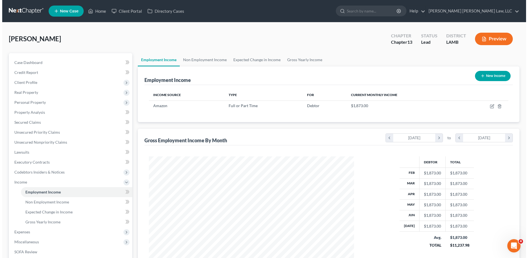
scroll to position [103, 216]
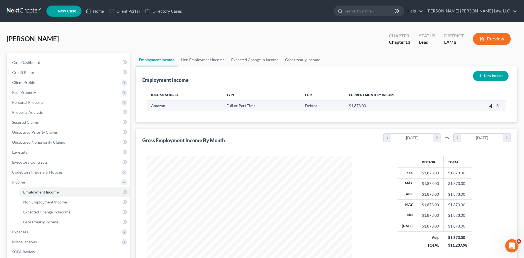
click at [489, 106] on icon "button" at bounding box center [490, 106] width 4 height 4
select select "0"
select select "50"
select select "3"
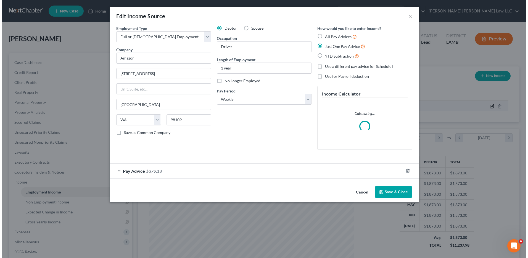
scroll to position [103, 218]
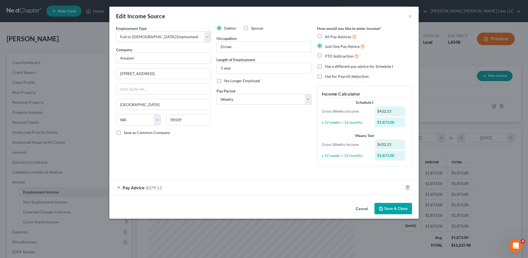
click at [181, 185] on div "Pay Advice $379.13" at bounding box center [256, 187] width 294 height 15
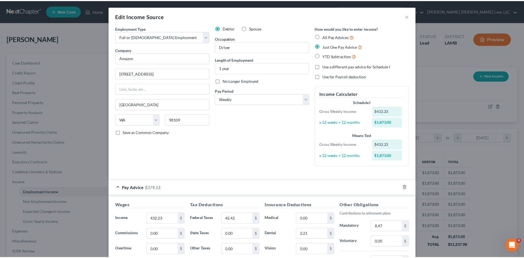
scroll to position [103, 0]
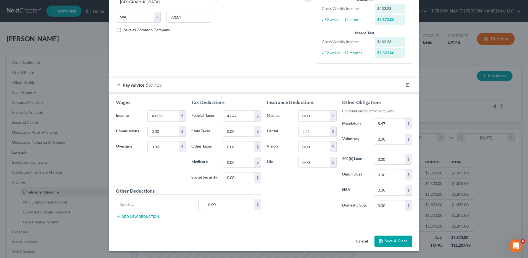
click at [363, 240] on button "Cancel" at bounding box center [362, 241] width 21 height 11
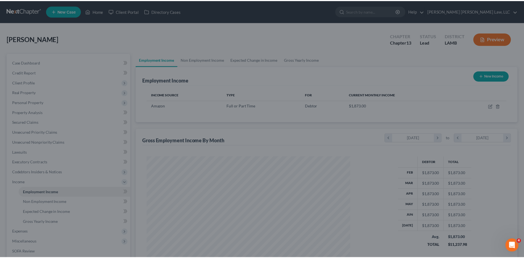
scroll to position [276289, 276175]
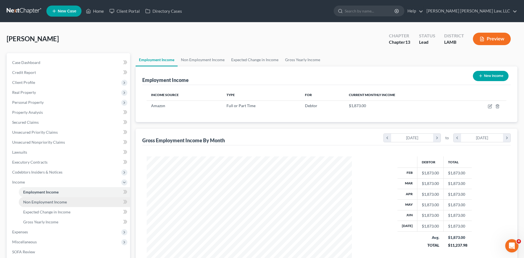
click at [36, 200] on span "Non Employment Income" at bounding box center [45, 201] width 44 height 5
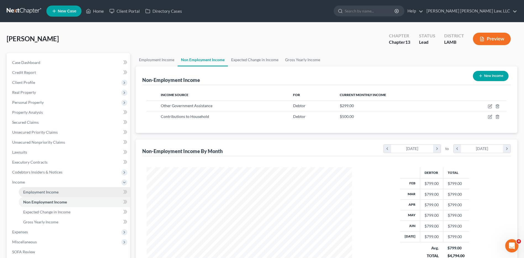
scroll to position [103, 216]
click at [37, 190] on span "Employment Income" at bounding box center [40, 191] width 35 height 5
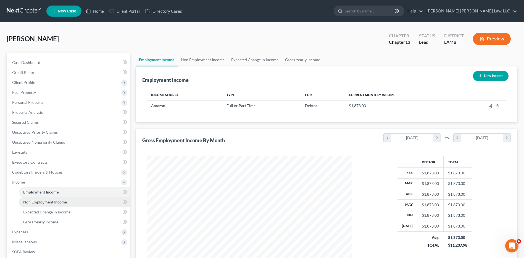
scroll to position [103, 216]
click at [38, 200] on span "Non Employment Income" at bounding box center [45, 201] width 44 height 5
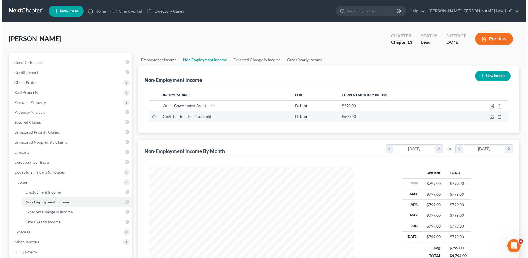
scroll to position [103, 216]
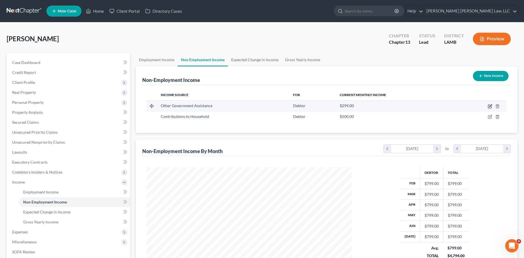
click at [489, 105] on icon "button" at bounding box center [489, 106] width 3 height 3
select select "5"
select select "0"
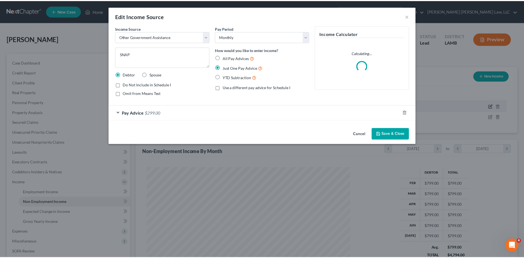
scroll to position [103, 218]
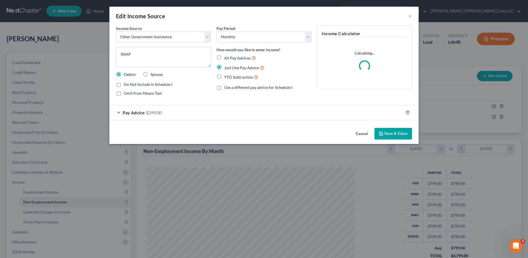
click at [393, 133] on button "Save & Close" at bounding box center [394, 134] width 38 height 12
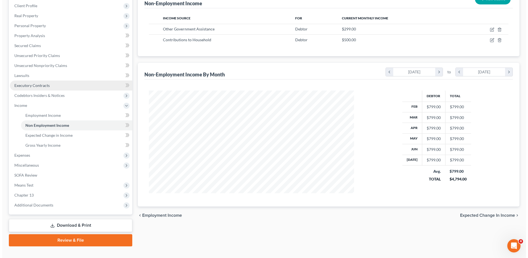
scroll to position [83, 0]
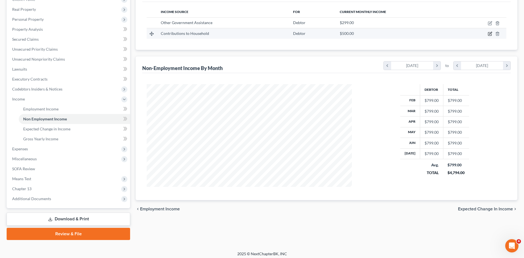
click at [489, 34] on icon "button" at bounding box center [490, 34] width 4 height 4
select select "8"
select select "0"
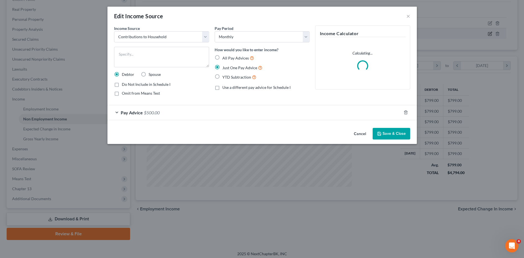
scroll to position [103, 218]
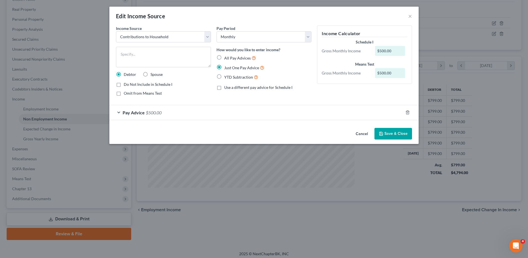
click at [388, 133] on button "Save & Close" at bounding box center [394, 134] width 38 height 12
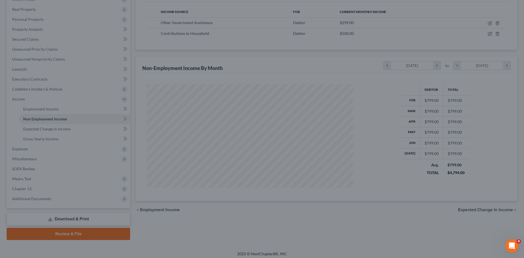
scroll to position [276289, 276175]
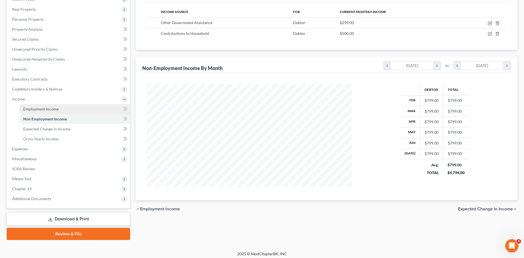
click at [43, 111] on span "Employment Income" at bounding box center [40, 108] width 35 height 5
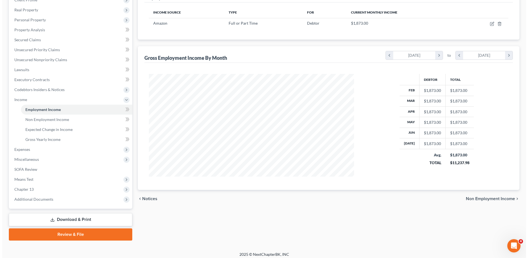
scroll to position [86, 0]
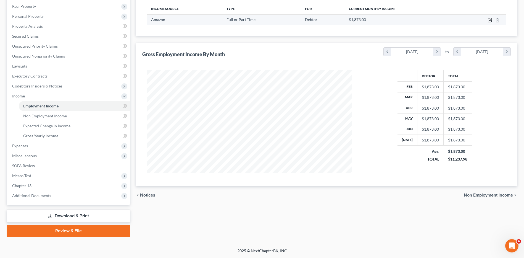
click at [491, 19] on icon "button" at bounding box center [490, 20] width 4 height 4
select select "0"
select select "50"
select select "3"
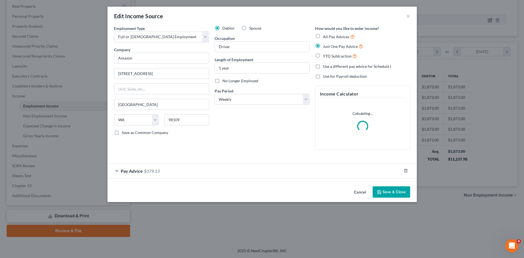
scroll to position [103, 218]
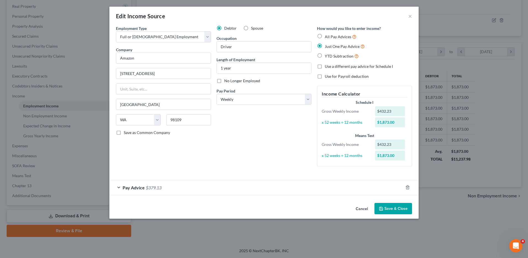
click at [392, 190] on div "Pay Advice $379.13" at bounding box center [256, 187] width 294 height 15
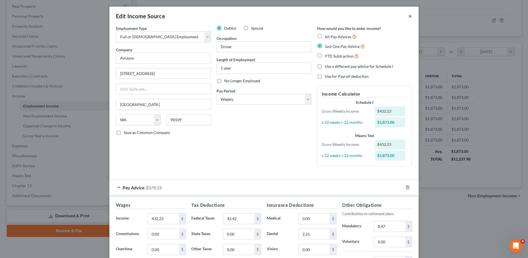
click at [409, 16] on button "×" at bounding box center [411, 16] width 4 height 7
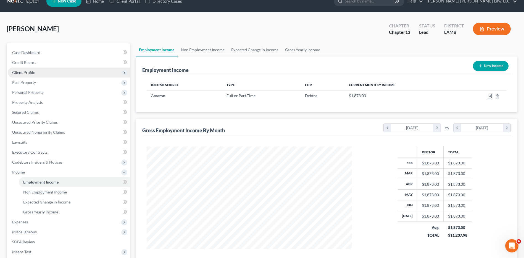
scroll to position [3, 0]
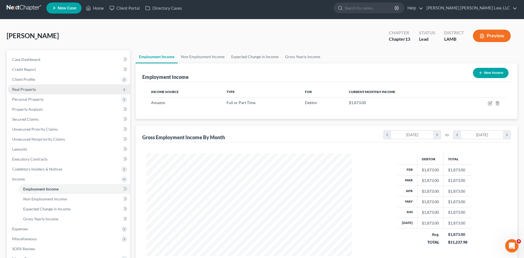
click at [26, 90] on span "Real Property" at bounding box center [24, 89] width 24 height 5
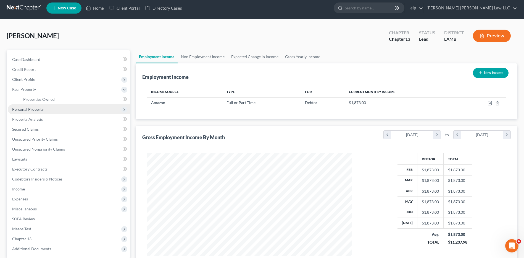
click at [30, 109] on span "Personal Property" at bounding box center [28, 109] width 32 height 5
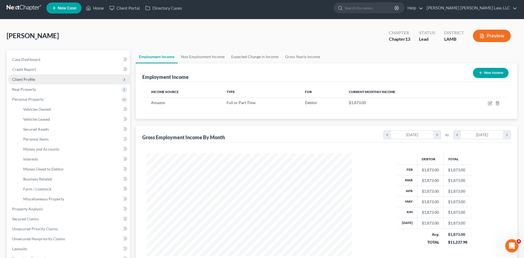
click at [25, 80] on span "Client Profile" at bounding box center [23, 79] width 23 height 5
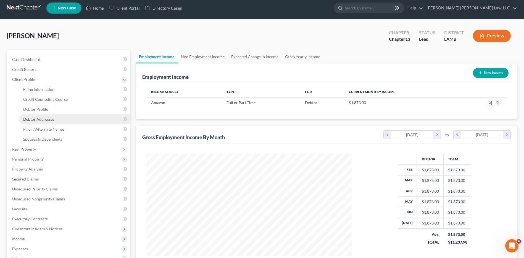
click at [36, 118] on span "Debtor Addresses" at bounding box center [38, 119] width 31 height 5
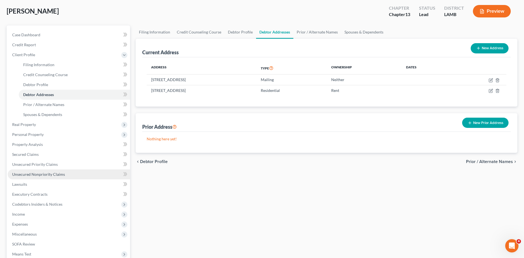
scroll to position [83, 0]
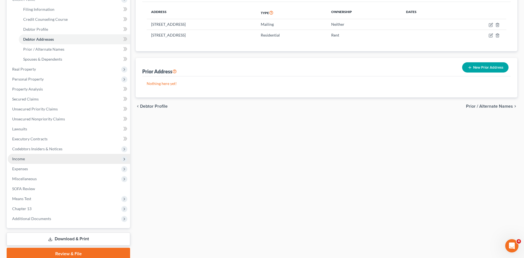
click at [17, 159] on span "Income" at bounding box center [18, 158] width 13 height 5
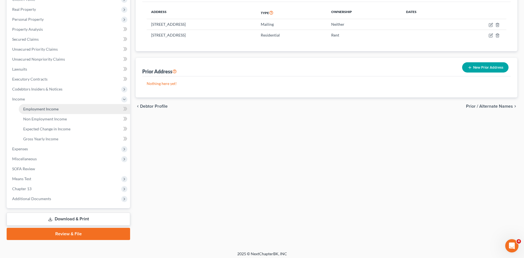
click at [45, 109] on span "Employment Income" at bounding box center [40, 108] width 35 height 5
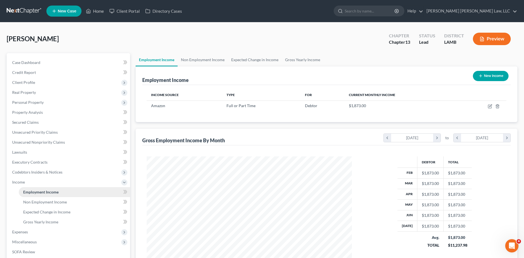
scroll to position [103, 216]
click at [196, 58] on link "Non Employment Income" at bounding box center [203, 59] width 50 height 13
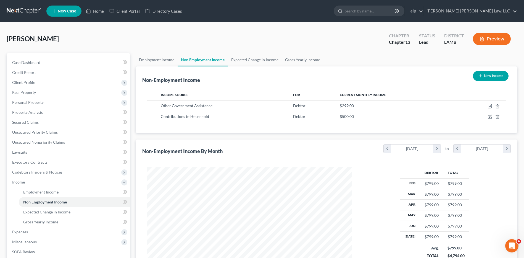
scroll to position [103, 216]
click at [15, 233] on span "Expenses" at bounding box center [20, 231] width 16 height 5
click at [26, 205] on link "Home" at bounding box center [74, 202] width 111 height 10
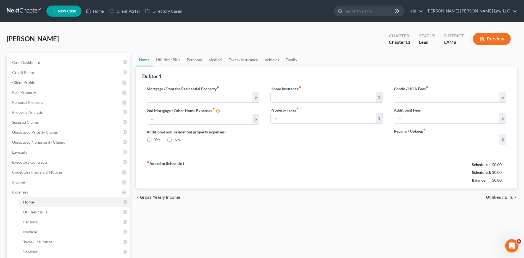
type input "800.00"
type input "0.00"
radio input "true"
type input "0.00"
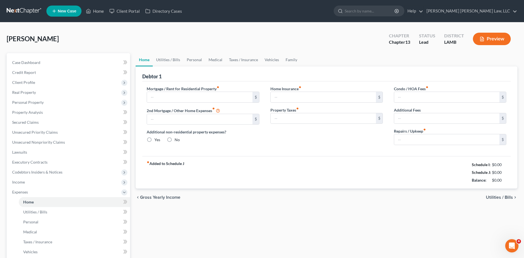
type input "0.00"
